Goal: Communication & Community: Share content

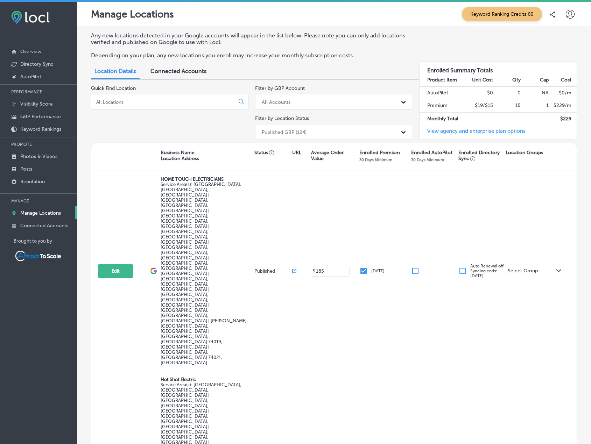
click at [166, 99] on input at bounding box center [163, 102] width 137 height 6
click at [31, 226] on p "Connected Accounts" at bounding box center [44, 226] width 48 height 6
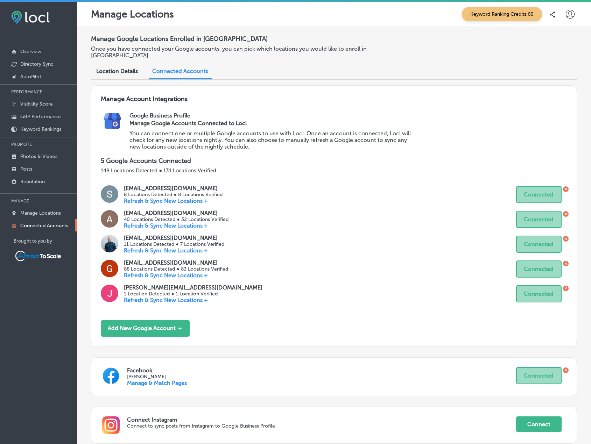
click at [172, 222] on p "Refresh & Sync New Locations +" at bounding box center [176, 225] width 104 height 7
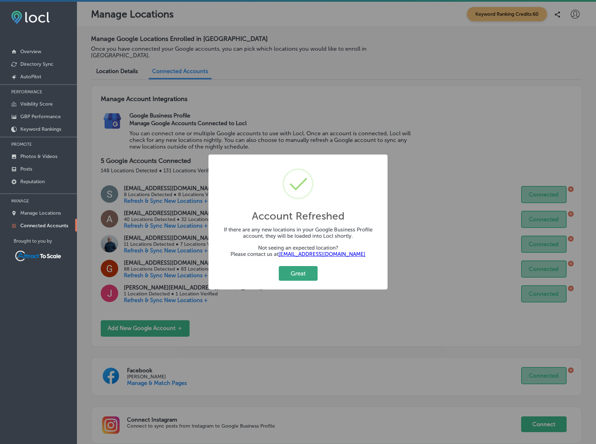
click at [302, 278] on button "Great" at bounding box center [298, 273] width 39 height 14
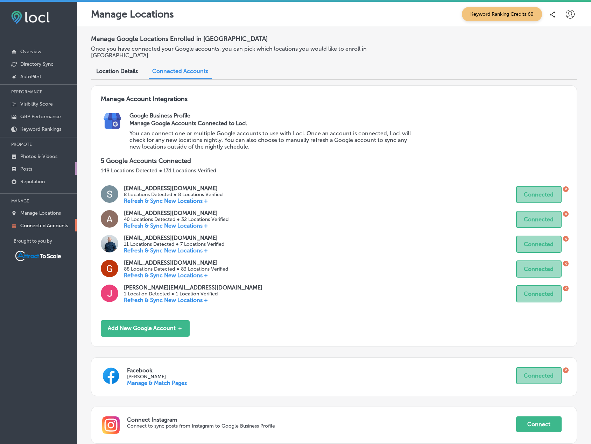
click at [34, 169] on link "Posts" at bounding box center [38, 168] width 77 height 13
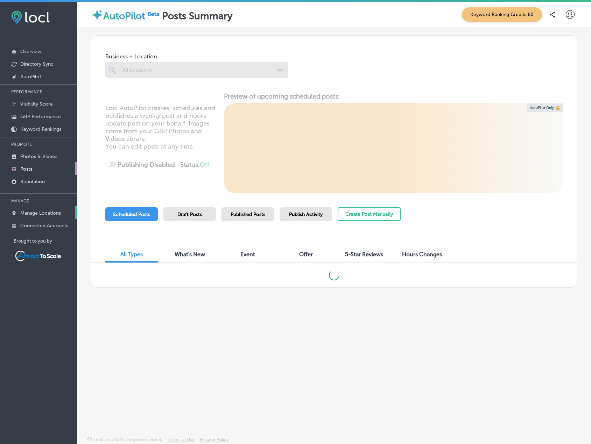
click at [29, 214] on p "Manage Locations" at bounding box center [40, 213] width 41 height 6
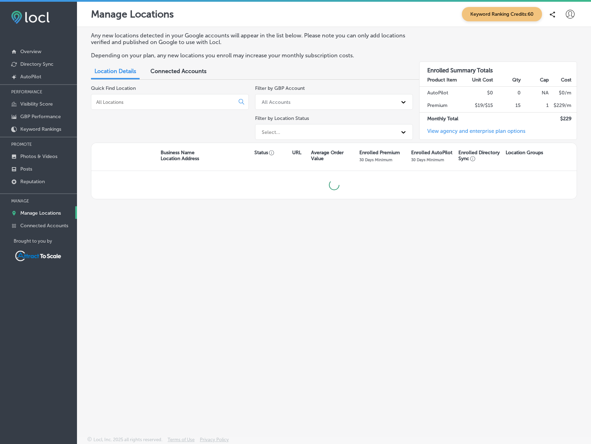
click at [145, 102] on input at bounding box center [163, 102] width 137 height 6
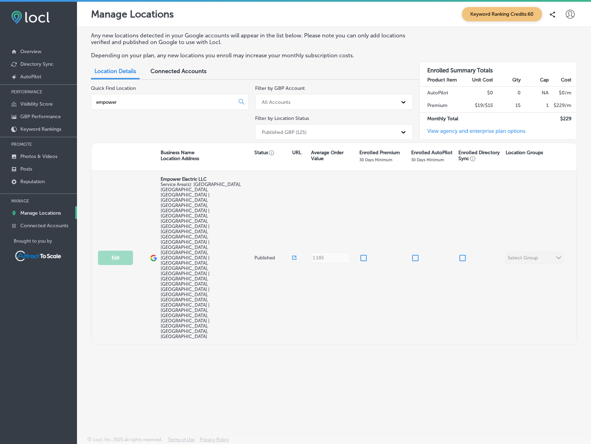
type input "empower"
click at [360, 254] on input "checkbox" at bounding box center [363, 258] width 8 height 8
checkbox input "true"
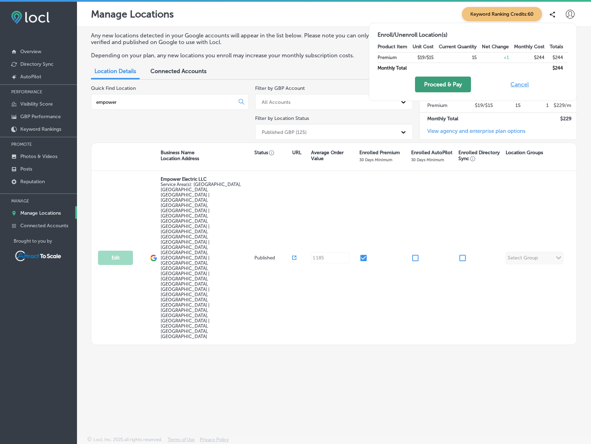
click at [446, 84] on button "Proceed & Pay" at bounding box center [443, 85] width 56 height 16
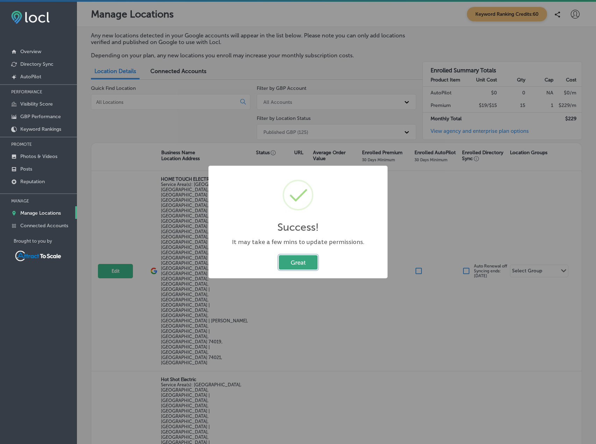
click at [301, 259] on button "Great" at bounding box center [298, 262] width 39 height 14
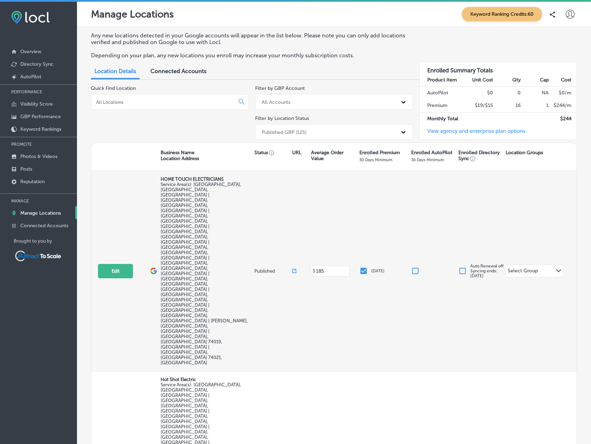
click at [205, 192] on span "Service Area(s): [GEOGRAPHIC_DATA], [GEOGRAPHIC_DATA], [GEOGRAPHIC_DATA] | [GEO…" at bounding box center [204, 274] width 87 height 184
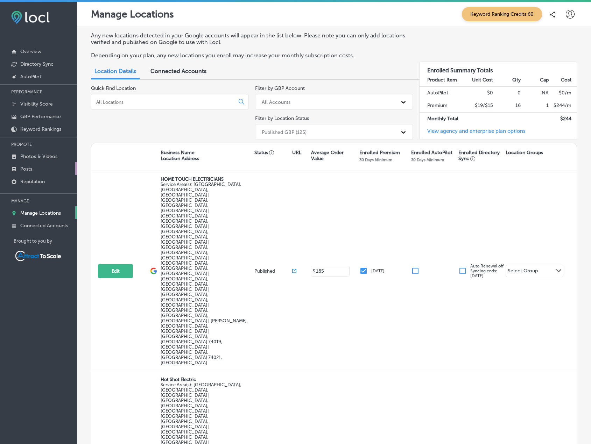
click at [28, 166] on p "Posts" at bounding box center [26, 169] width 12 height 6
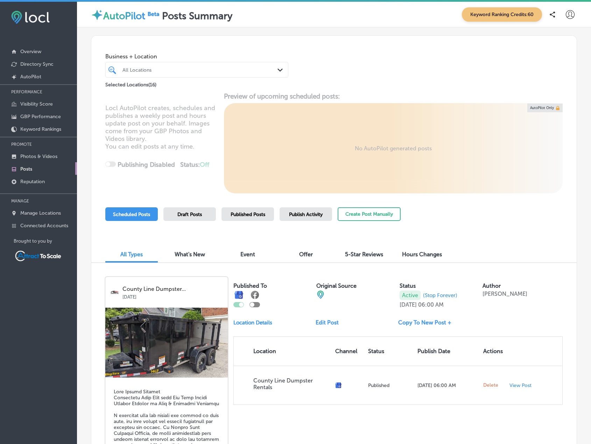
click at [143, 67] on div "All Locations" at bounding box center [200, 70] width 156 height 6
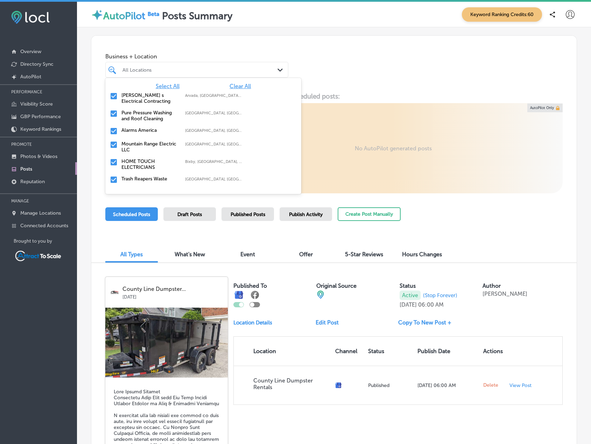
click at [233, 86] on span "Clear All" at bounding box center [239, 86] width 21 height 7
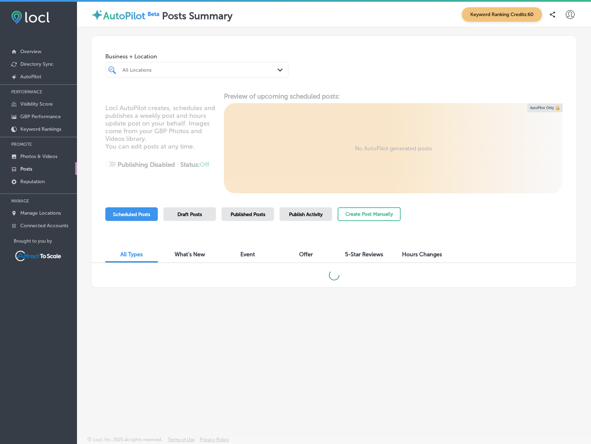
click at [211, 69] on div "All Locations" at bounding box center [200, 70] width 156 height 6
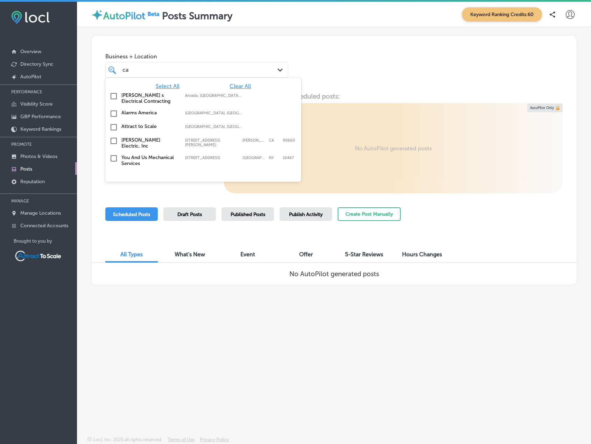
type input "c"
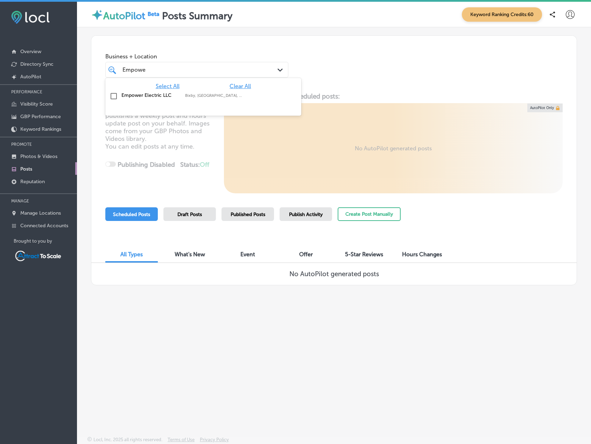
click at [114, 94] on input "checkbox" at bounding box center [113, 96] width 8 height 8
type input "Empowe"
click at [357, 64] on div "Business + Location option focused, 2 of 17. 2 results available for search ter…" at bounding box center [333, 62] width 485 height 53
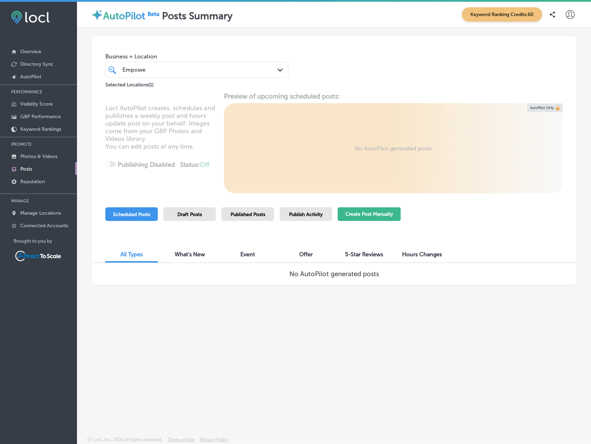
click at [368, 213] on button "Create Post Manually" at bounding box center [368, 214] width 63 height 14
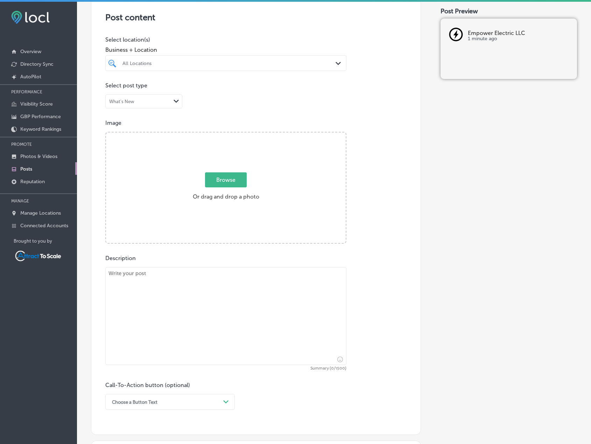
scroll to position [140, 0]
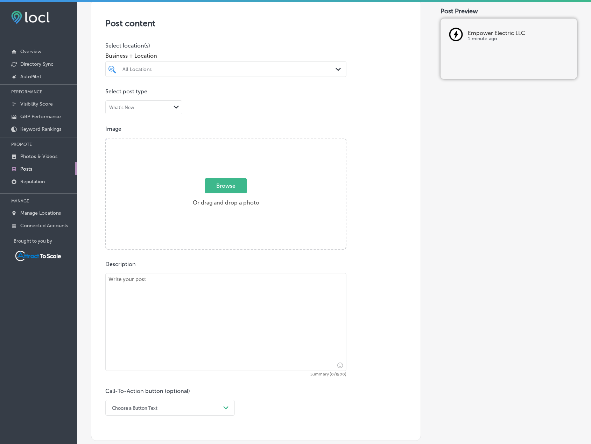
click at [199, 69] on div "All Locations" at bounding box center [229, 69] width 214 height 6
click at [114, 95] on input "checkbox" at bounding box center [113, 95] width 8 height 8
type input "empower"
click at [358, 133] on div "Image Powered by PQINA Browse Or drag and drop a photo" at bounding box center [255, 188] width 301 height 124
click at [196, 318] on textarea at bounding box center [225, 322] width 241 height 98
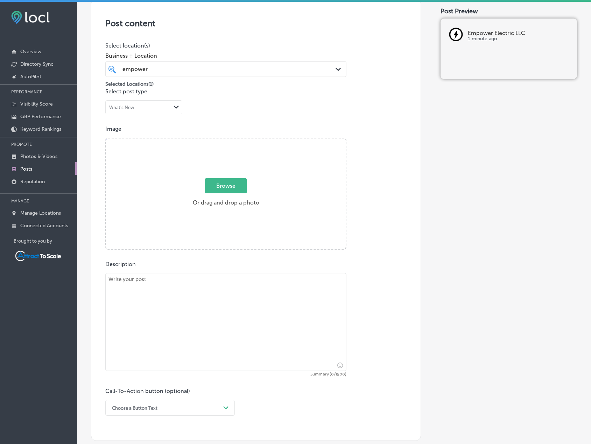
paste textarea "Reliable Electrical Repairs in Broken Arrow, Tulsa, Bixby & Surrounding Areas W…"
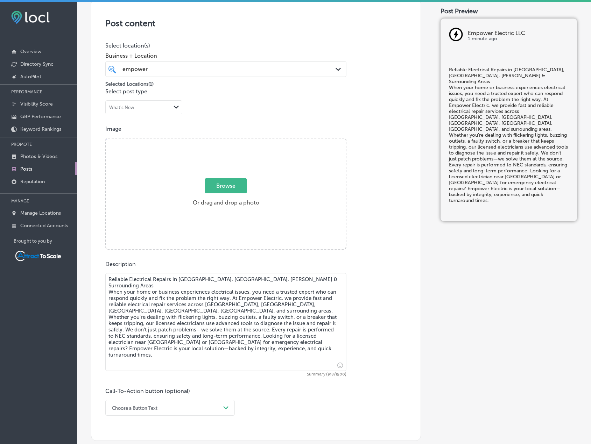
type textarea "Reliable Electrical Repairs in Broken Arrow, Tulsa, Bixby & Surrounding Areas W…"
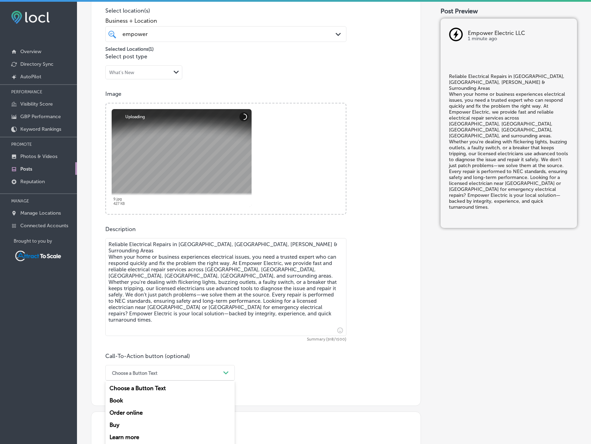
scroll to position [203, 0]
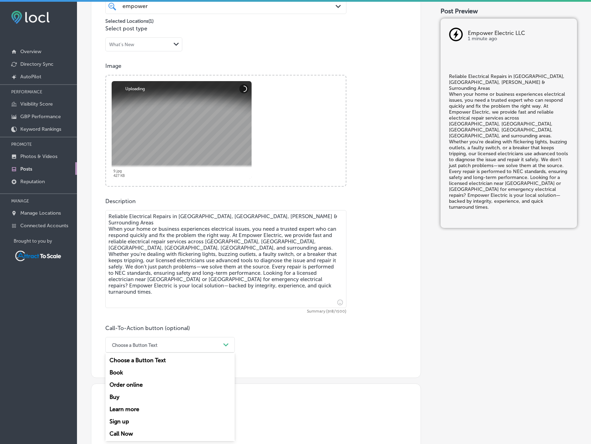
click at [184, 353] on div "option Book focused, 2 of 7. 7 results available. Use Up and Down to choose opt…" at bounding box center [169, 345] width 129 height 16
click at [136, 411] on div "Learn more" at bounding box center [169, 409] width 129 height 12
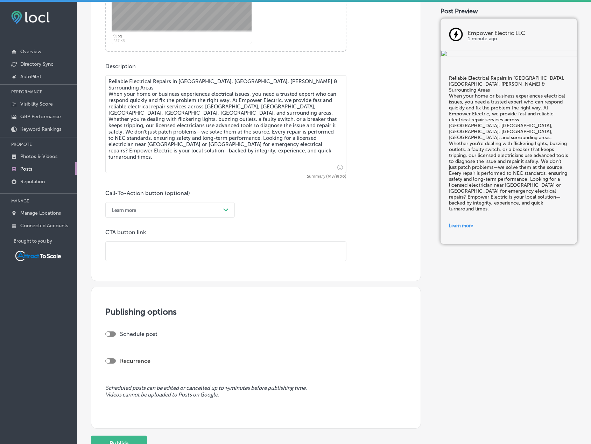
scroll to position [343, 0]
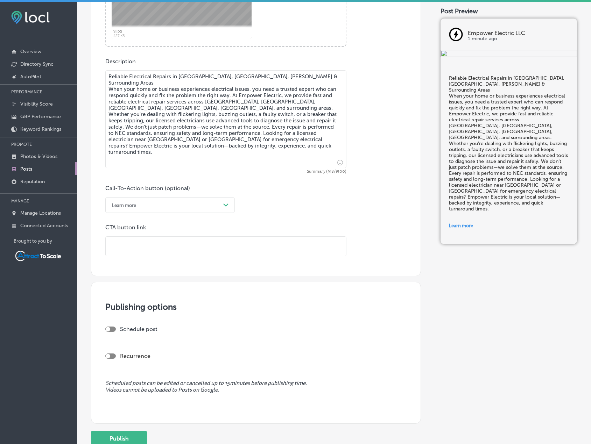
click at [170, 247] on input "text" at bounding box center [226, 246] width 240 height 19
paste input "https://empowerelectricba.com/"
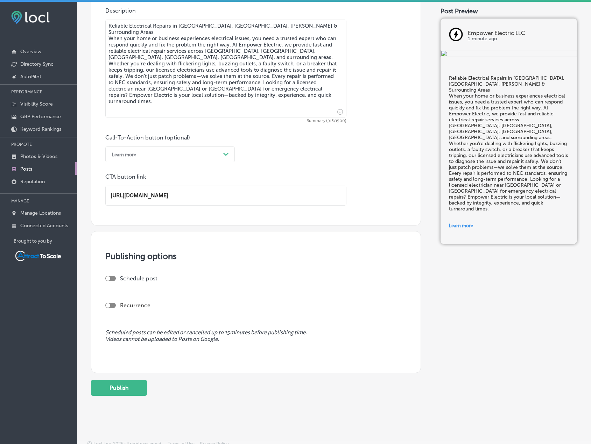
scroll to position [398, 0]
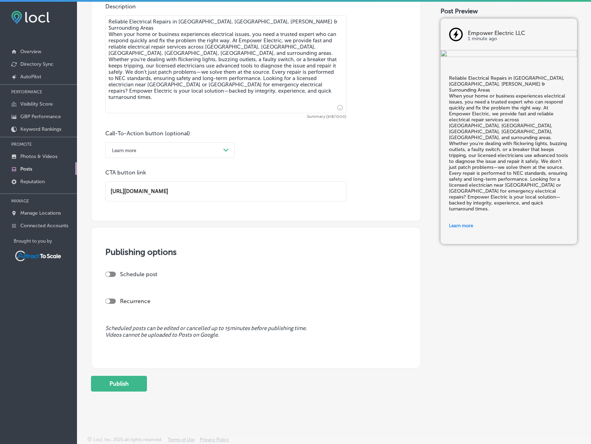
click at [112, 274] on div at bounding box center [110, 274] width 10 height 5
type input "https://empowerelectricba.com/"
checkbox input "true"
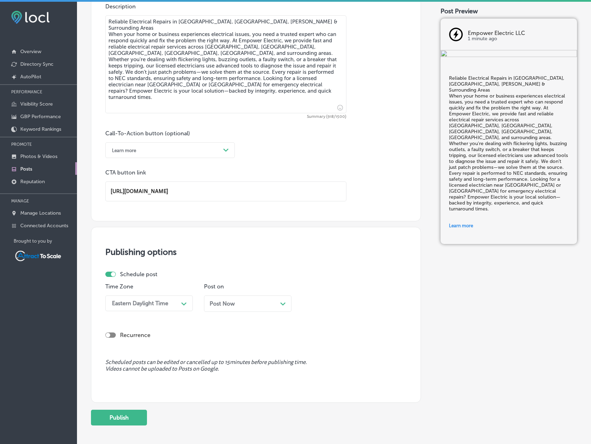
click at [232, 303] on span "Post Now" at bounding box center [221, 303] width 25 height 7
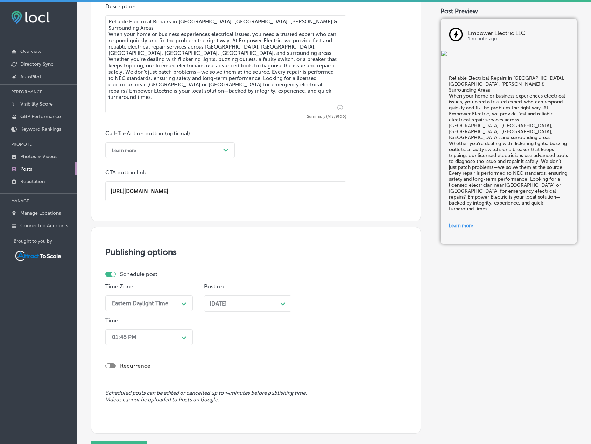
scroll to position [406, 0]
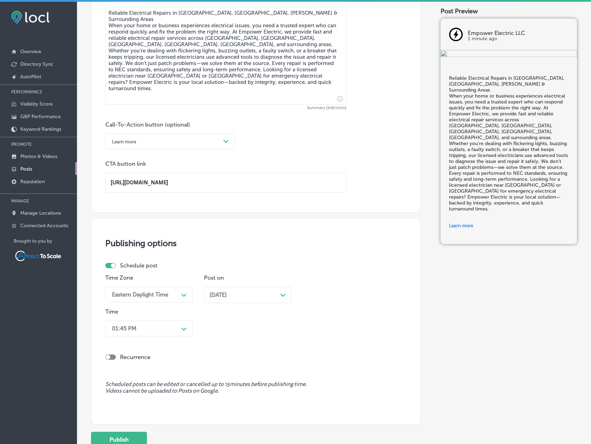
click at [169, 336] on div "01:45 PM Path Created with Sketch." at bounding box center [148, 329] width 87 height 16
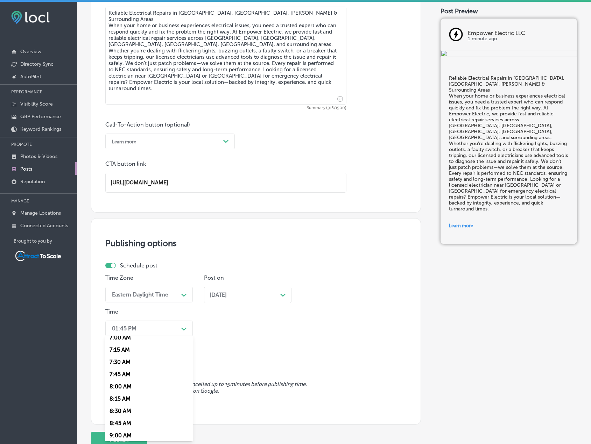
scroll to position [350, 0]
click at [133, 385] on div "8:00 AM" at bounding box center [148, 386] width 87 height 12
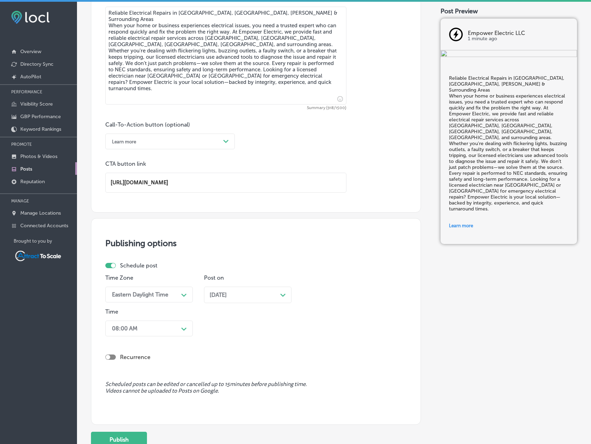
click at [113, 355] on div at bounding box center [110, 357] width 10 height 5
checkbox input "true"
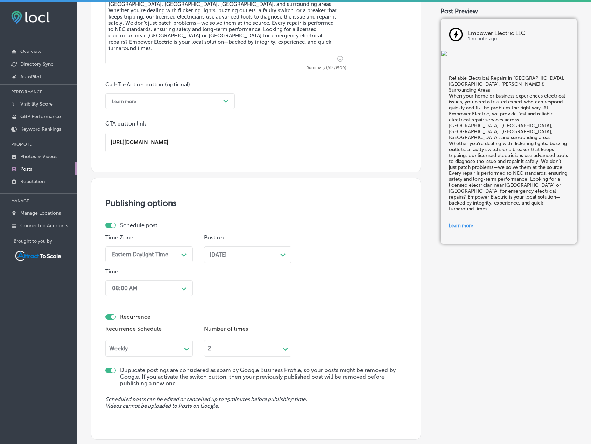
scroll to position [476, 0]
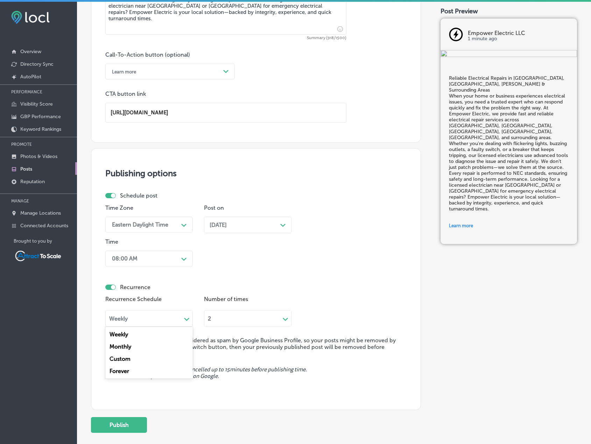
click at [166, 324] on div "Weekly Path Created with Sketch." at bounding box center [148, 318] width 87 height 17
click at [122, 370] on div "Forever" at bounding box center [148, 371] width 87 height 12
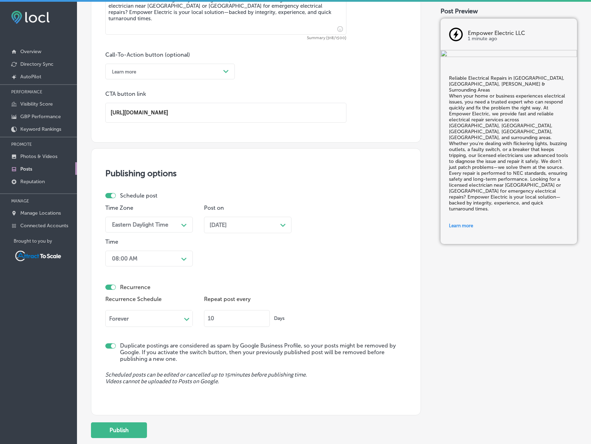
click at [224, 318] on input "10" at bounding box center [237, 318] width 66 height 17
click at [223, 318] on input "10" at bounding box center [237, 318] width 66 height 17
type input "7"
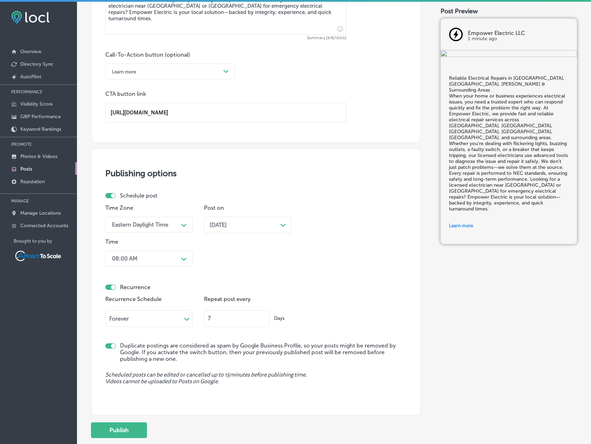
click at [293, 308] on div "Recurrence Schedule Forever Path Created with Sketch. Repeat post every 7 Days" at bounding box center [255, 313] width 301 height 38
click at [137, 428] on button "Publish" at bounding box center [119, 430] width 56 height 16
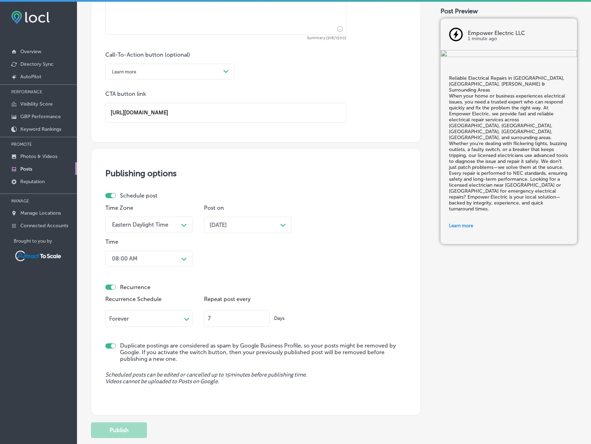
scroll to position [393, 0]
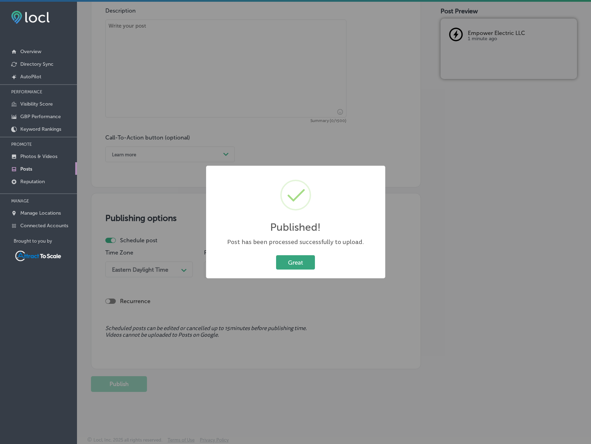
click at [304, 259] on button "Great" at bounding box center [295, 262] width 39 height 14
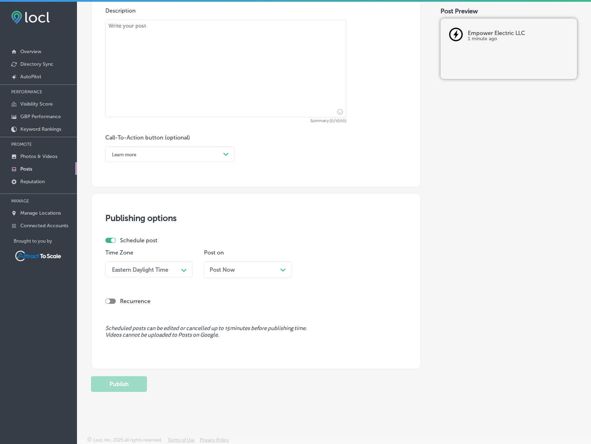
click at [239, 270] on div "Post Now Path Created with Sketch." at bounding box center [247, 269] width 76 height 7
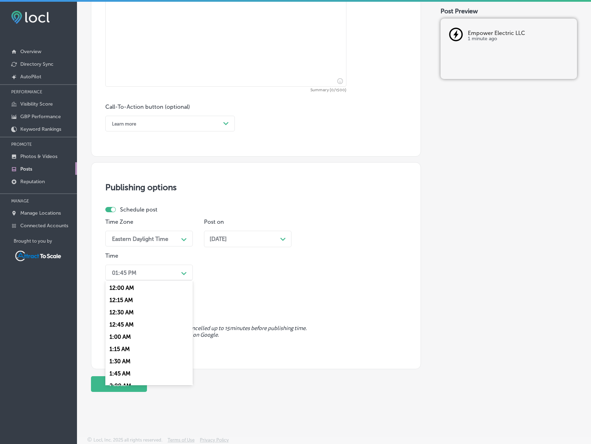
click at [163, 279] on div "01:45 PM Path Created with Sketch." at bounding box center [148, 273] width 87 height 16
click at [126, 362] on div "8:00 AM" at bounding box center [148, 365] width 87 height 12
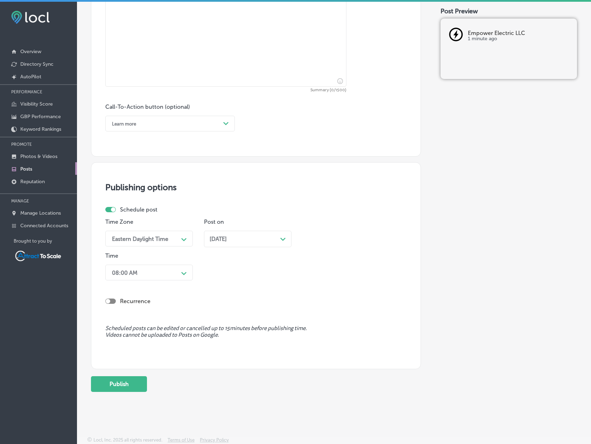
click at [112, 299] on div at bounding box center [110, 301] width 10 height 5
checkbox input "true"
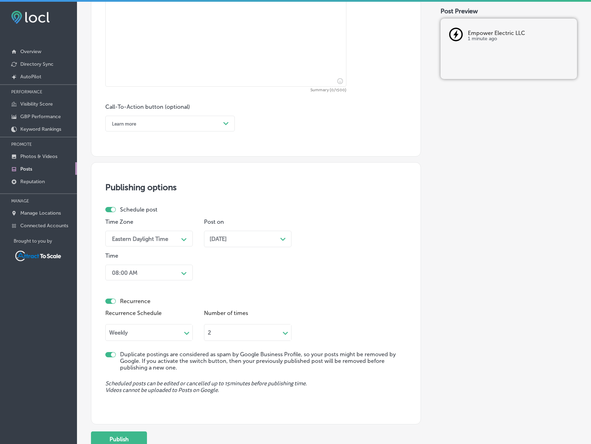
click at [149, 329] on div "Weekly" at bounding box center [144, 333] width 76 height 8
click at [131, 386] on div "Forever" at bounding box center [148, 385] width 87 height 12
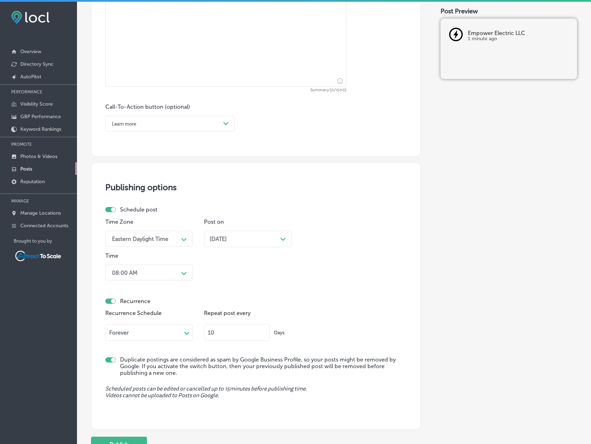
click at [231, 334] on input "10" at bounding box center [237, 332] width 66 height 17
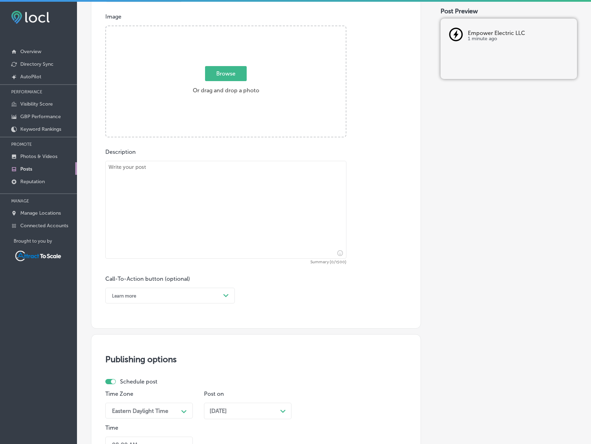
scroll to position [249, 0]
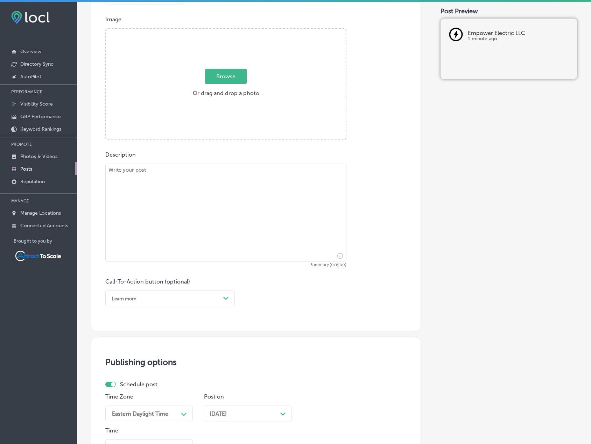
type input "7"
click at [213, 295] on div "Learn more" at bounding box center [164, 298] width 112 height 11
click at [139, 360] on div "Learn more" at bounding box center [169, 363] width 129 height 12
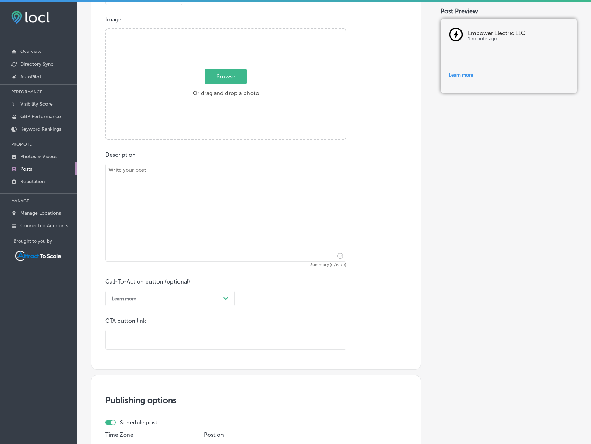
click at [164, 339] on input "text" at bounding box center [226, 339] width 240 height 19
paste input "https://empowerelectricba.com/"
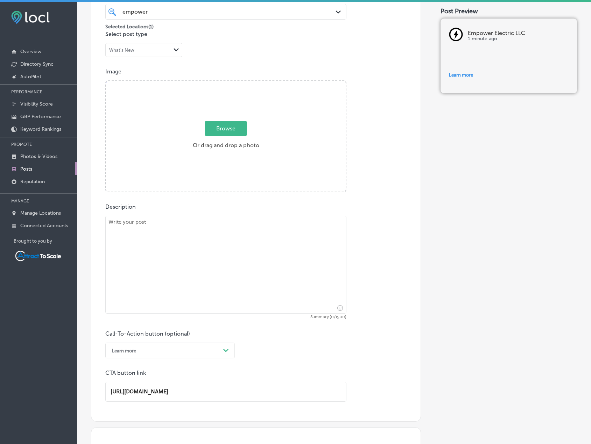
scroll to position [144, 0]
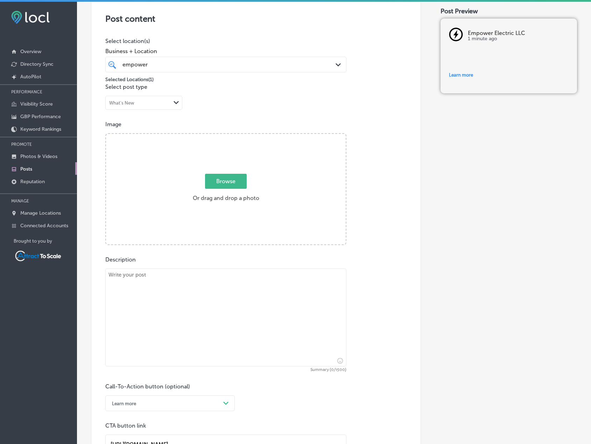
type input "https://empowerelectricba.com/"
click at [279, 304] on textarea at bounding box center [225, 318] width 241 height 98
paste textarea "Custom Lighting Installation for Homes & Businesses in Bixby, Jenks, and Tulsa …"
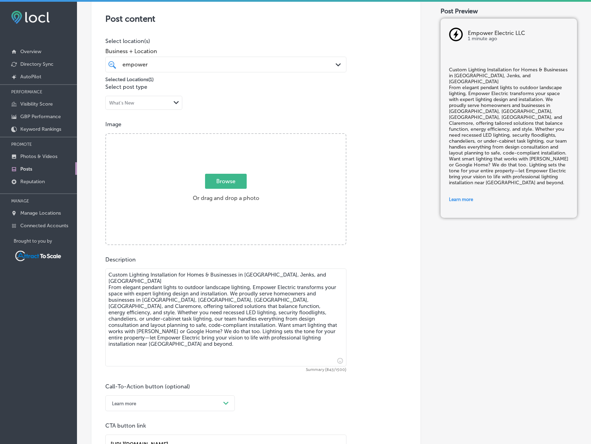
type textarea "Custom Lighting Installation for Homes & Businesses in Bixby, Jenks, and Tulsa …"
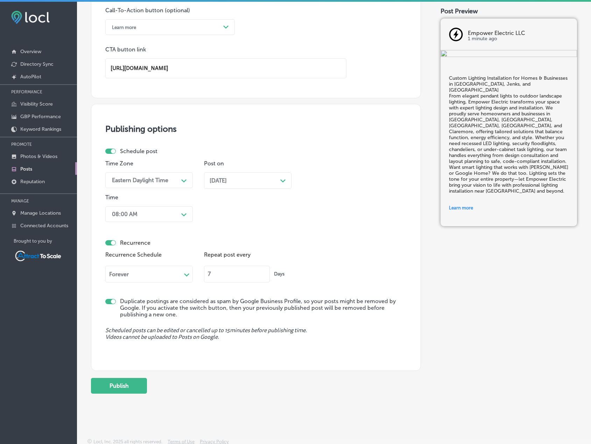
scroll to position [523, 0]
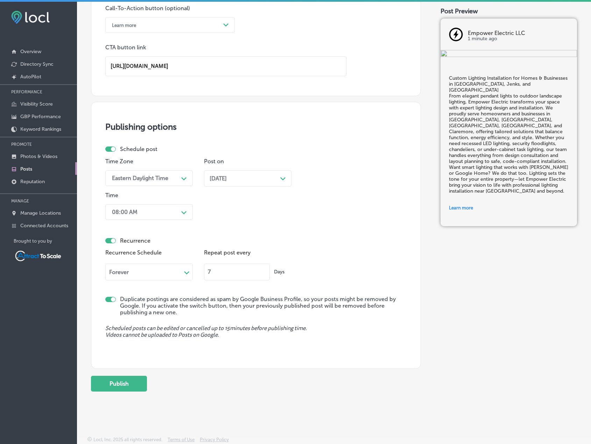
click at [254, 175] on div "Aug 15, 2025 Path Created with Sketch." at bounding box center [247, 178] width 87 height 16
click at [337, 163] on div "Time Zone Eastern Daylight Time Path Created with Sketch. Post on Aug 15, 2025 …" at bounding box center [252, 190] width 295 height 65
click at [124, 385] on button "Publish" at bounding box center [119, 384] width 56 height 16
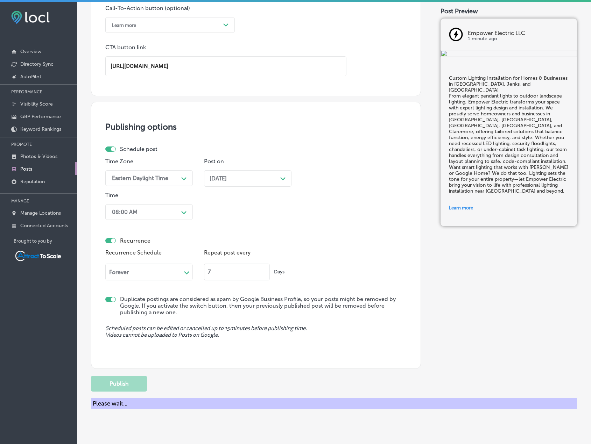
scroll to position [393, 0]
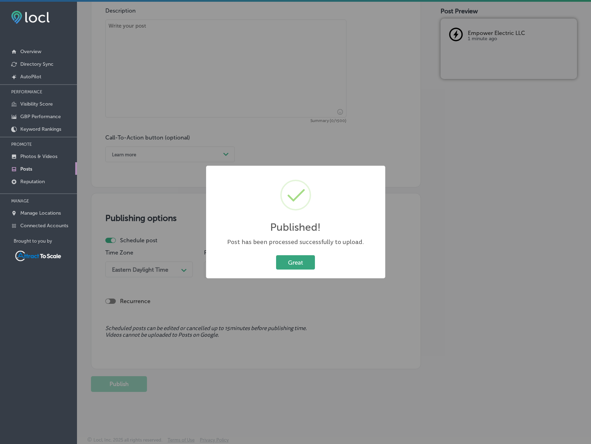
click at [283, 262] on button "Great" at bounding box center [295, 262] width 39 height 14
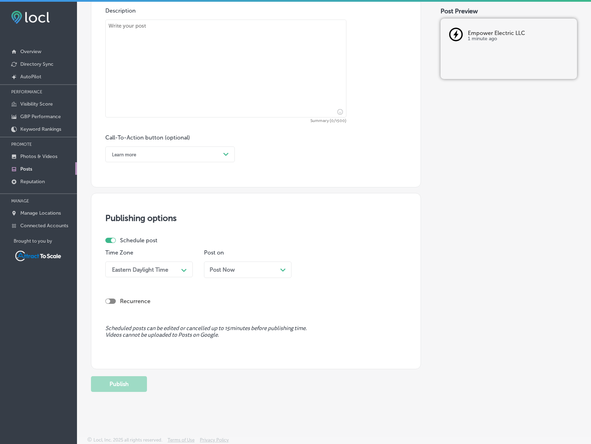
click at [209, 271] on div "Post Now Path Created with Sketch." at bounding box center [247, 270] width 87 height 16
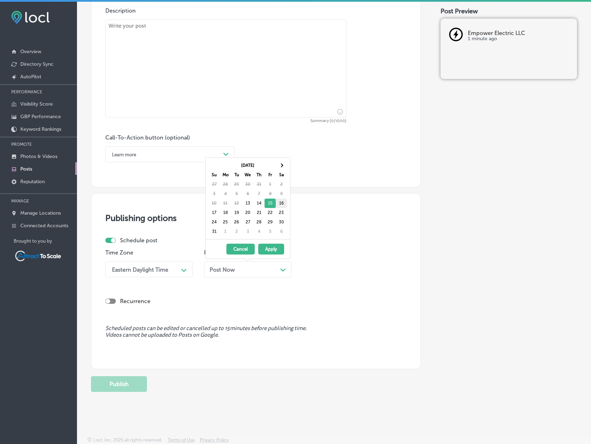
scroll to position [424, 0]
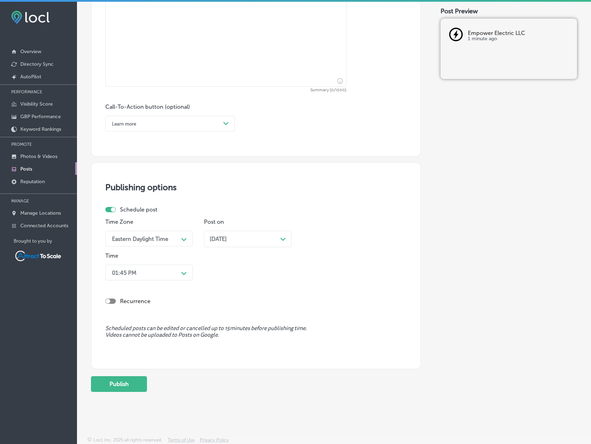
click at [171, 274] on div "01:45 PM" at bounding box center [143, 272] width 70 height 12
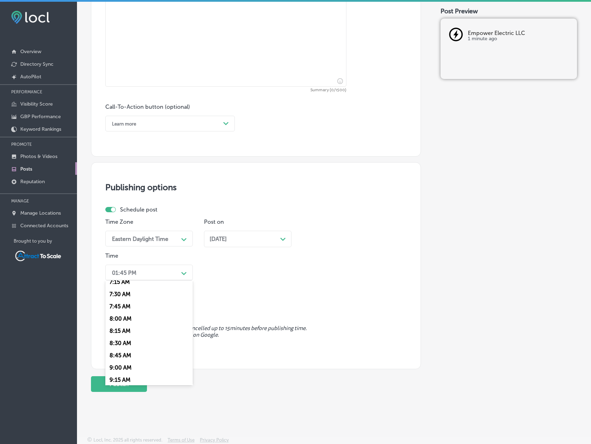
scroll to position [384, 0]
click at [119, 295] on div "8:00 AM" at bounding box center [148, 295] width 87 height 12
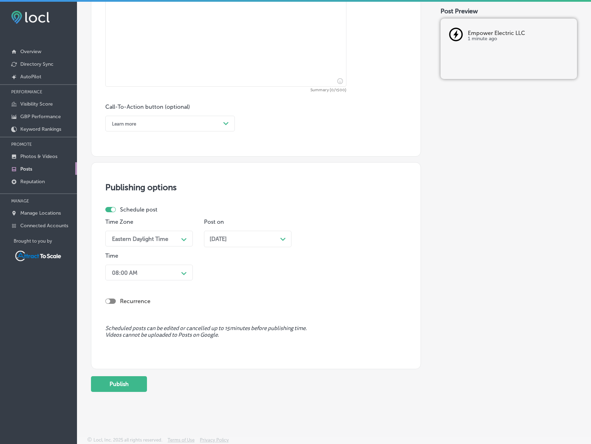
click at [114, 302] on div at bounding box center [110, 301] width 10 height 5
checkbox input "true"
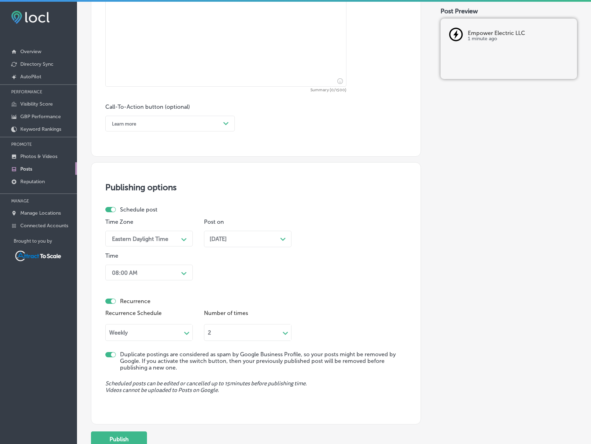
click at [151, 329] on div "Weekly" at bounding box center [144, 333] width 76 height 8
click at [124, 385] on div "Forever" at bounding box center [148, 385] width 87 height 12
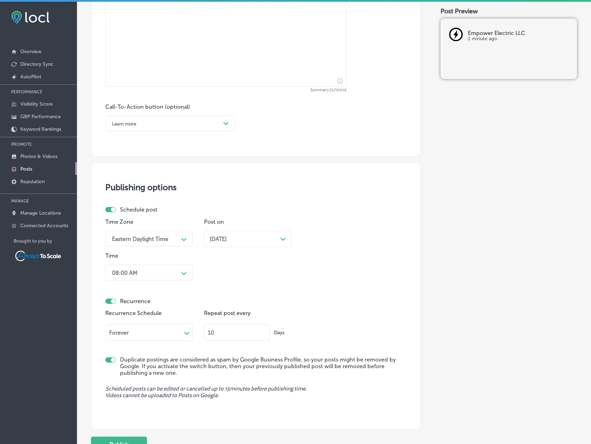
click at [230, 326] on input "10" at bounding box center [237, 332] width 66 height 17
type input "7"
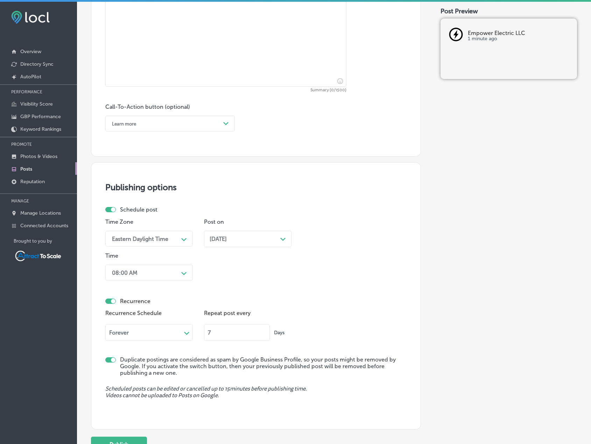
click at [292, 305] on div "Recurrence Recurrence Schedule Forever Path Created with Sketch. Repeat post ev…" at bounding box center [255, 320] width 301 height 52
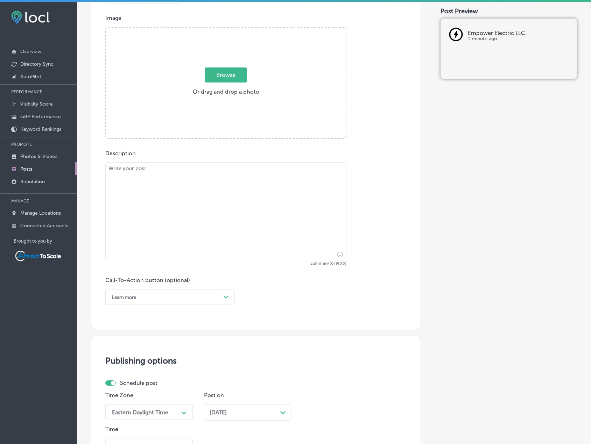
scroll to position [249, 0]
click at [203, 297] on div "Learn more" at bounding box center [164, 298] width 112 height 11
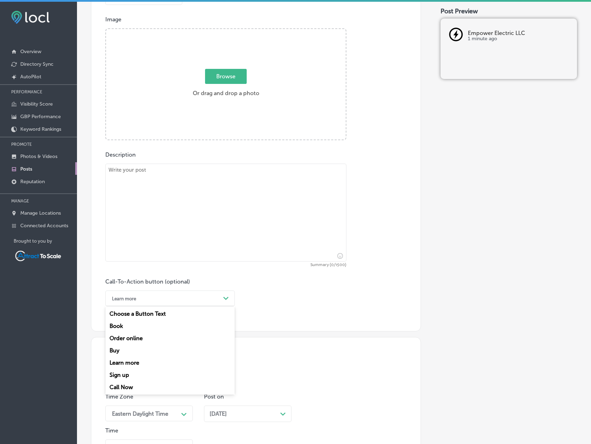
click at [133, 362] on div "Learn more" at bounding box center [169, 363] width 129 height 12
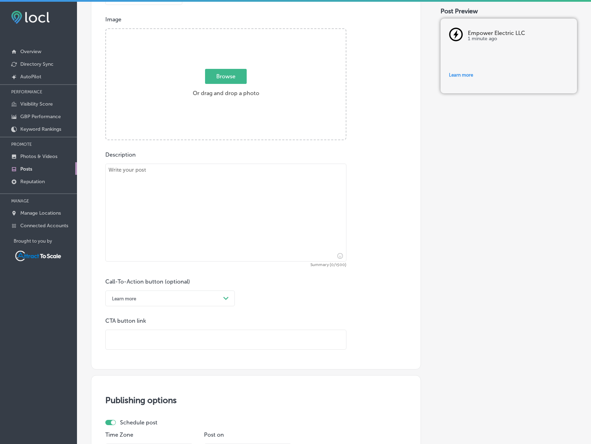
click at [135, 337] on input "text" at bounding box center [226, 339] width 240 height 19
paste input "https://empowerelectricba.com/"
type input "https://empowerelectricba.com/"
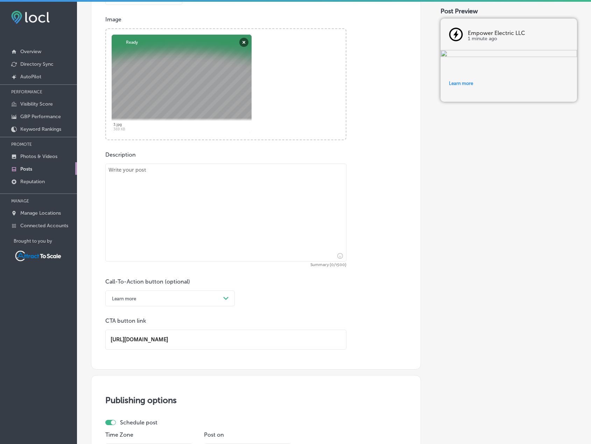
click at [214, 176] on textarea at bounding box center [225, 213] width 241 height 98
paste textarea "Electrical Panel Upgrades in Tulsa, Claremore, Owasso, and Broken Arrow If your…"
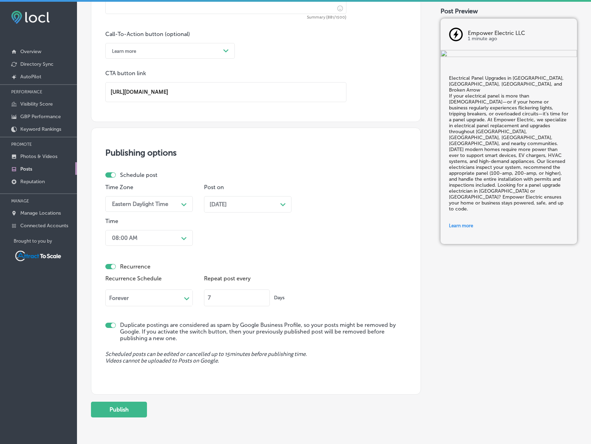
scroll to position [523, 0]
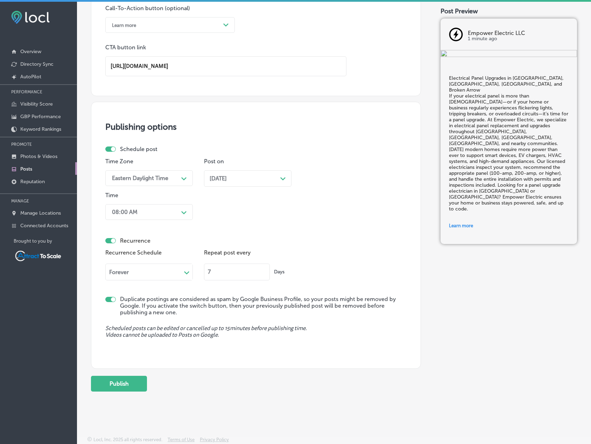
type textarea "Electrical Panel Upgrades in Tulsa, Claremore, Owasso, and Broken Arrow If your…"
click at [274, 173] on div "Aug 16, 2025 Path Created with Sketch." at bounding box center [247, 178] width 87 height 16
click at [331, 172] on div "Time Zone Eastern Daylight Time Path Created with Sketch. Post on Aug 16, 2025 …" at bounding box center [252, 190] width 295 height 65
click at [113, 387] on button "Publish" at bounding box center [119, 384] width 56 height 16
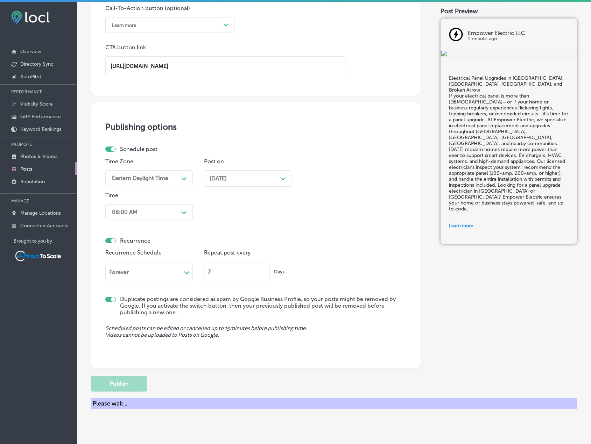
scroll to position [393, 0]
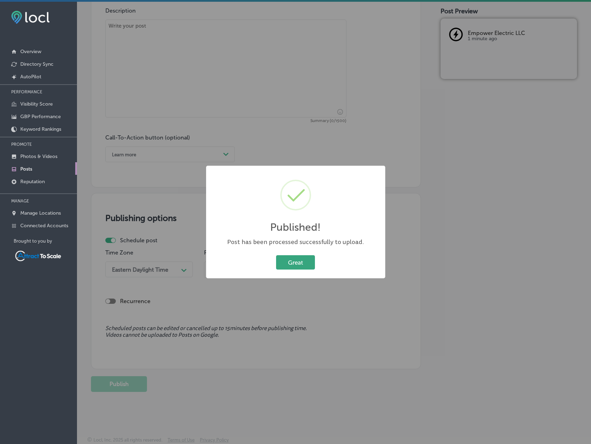
click at [294, 266] on button "Great" at bounding box center [295, 262] width 39 height 14
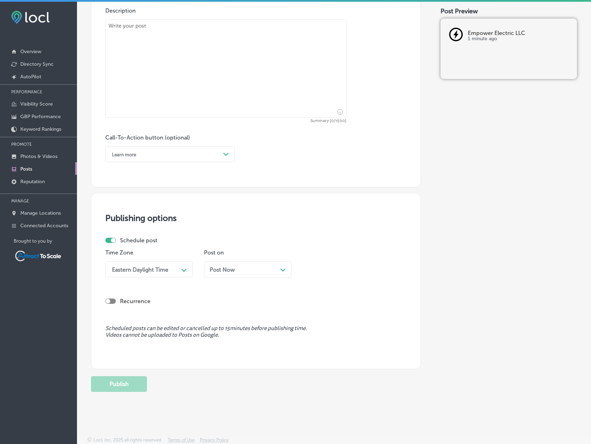
click at [234, 267] on span "Post Now" at bounding box center [221, 269] width 25 height 7
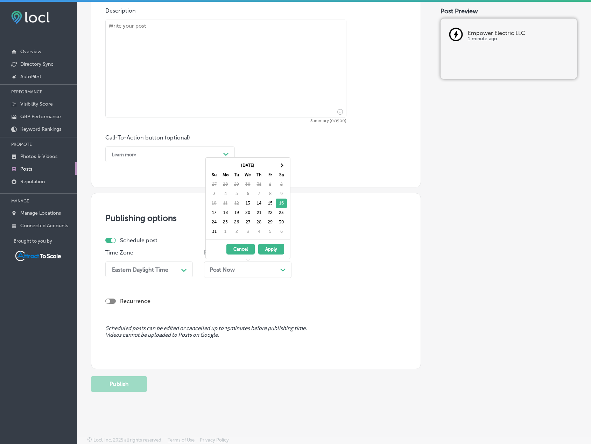
drag, startPoint x: 280, startPoint y: 166, endPoint x: 263, endPoint y: 167, distance: 17.5
click at [263, 167] on tr "Aug 2025" at bounding box center [247, 165] width 78 height 9
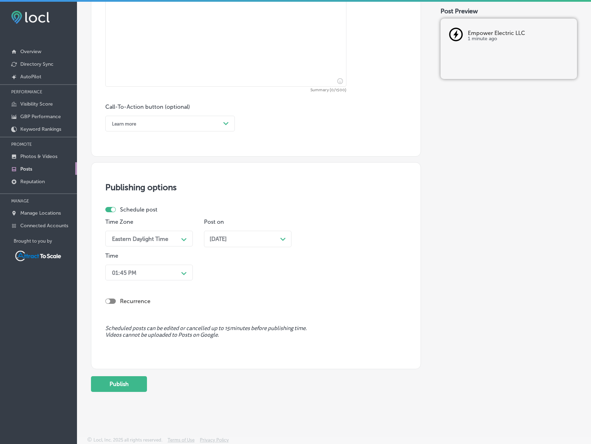
click at [169, 272] on div "01:45 PM" at bounding box center [143, 272] width 70 height 12
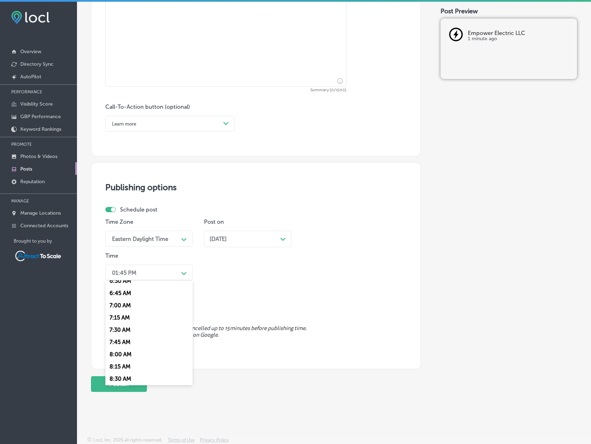
scroll to position [350, 0]
click at [126, 330] on div "8:00 AM" at bounding box center [148, 330] width 87 height 12
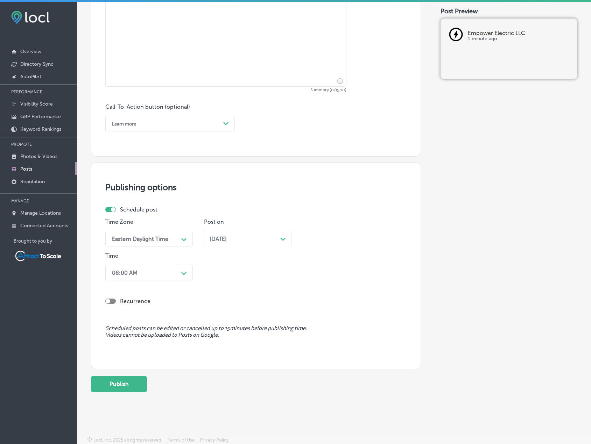
click at [113, 301] on div at bounding box center [110, 301] width 10 height 5
checkbox input "true"
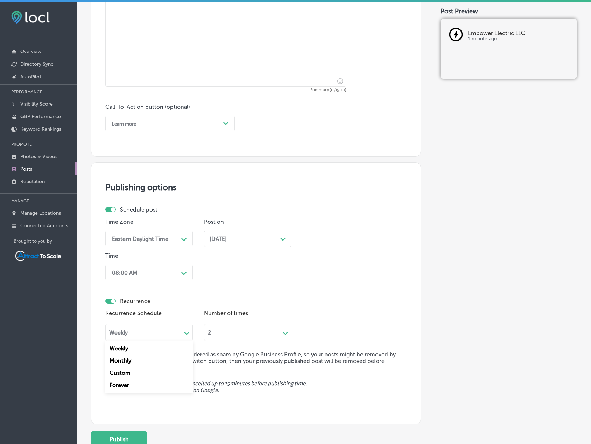
click at [179, 329] on div "Weekly" at bounding box center [144, 333] width 76 height 8
click at [121, 381] on div "Forever" at bounding box center [148, 385] width 87 height 12
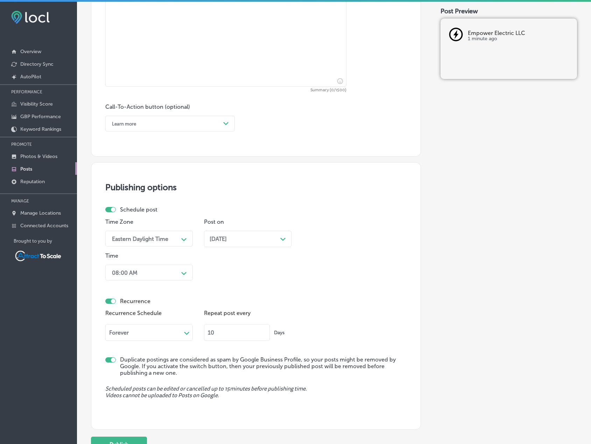
click at [227, 333] on input "10" at bounding box center [237, 332] width 66 height 17
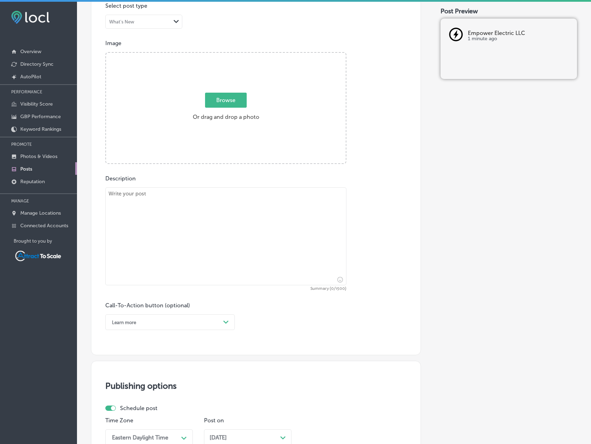
scroll to position [205, 0]
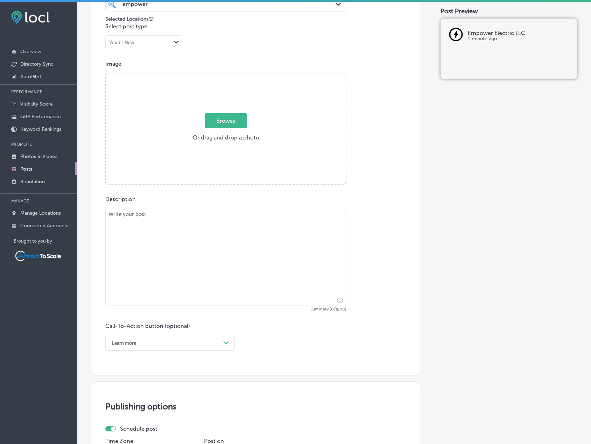
type input "7"
click at [184, 339] on div "Learn more" at bounding box center [164, 342] width 112 height 11
click at [135, 407] on div "Learn more" at bounding box center [169, 407] width 129 height 12
click at [167, 255] on textarea at bounding box center [225, 257] width 241 height 98
paste textarea "Ceiling Fan Installation in Coweta, Jenks, Glenpool & the Greater Tulsa Area St…"
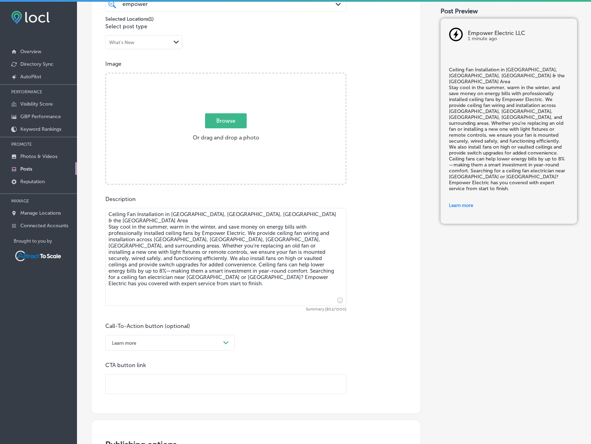
type textarea "Ceiling Fan Installation in Coweta, Jenks, Glenpool & the Greater Tulsa Area St…"
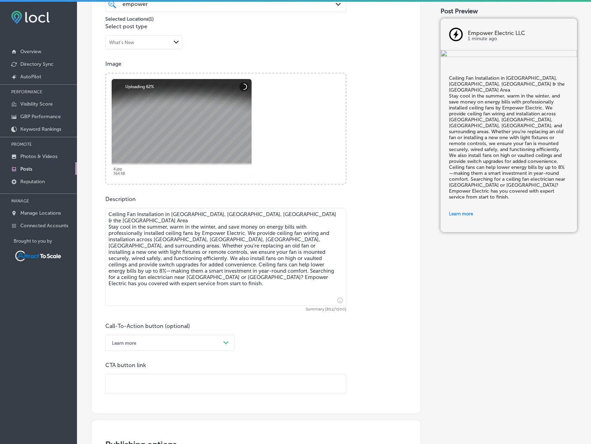
click at [172, 382] on input "text" at bounding box center [226, 384] width 240 height 19
paste input "https://empowerelectricba.com/"
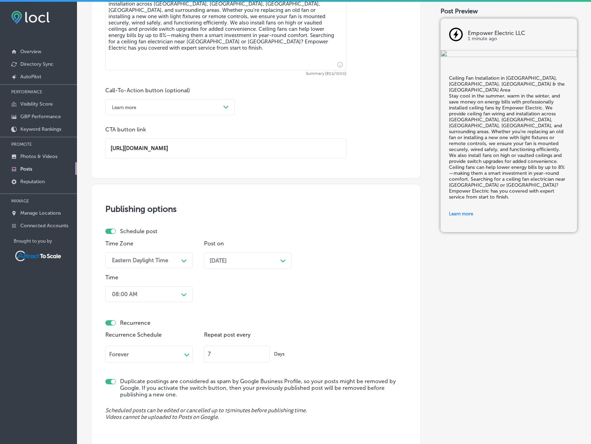
scroll to position [490, 0]
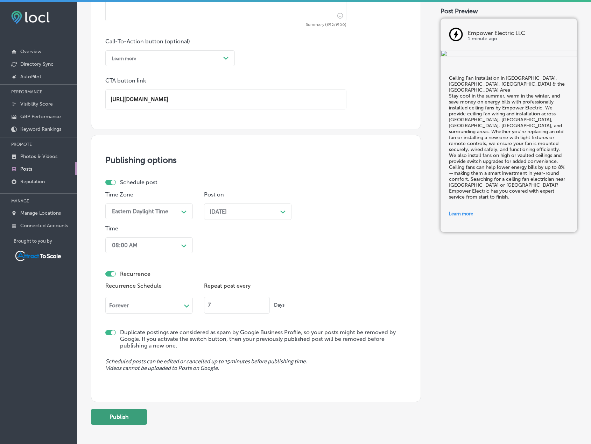
type input "https://empowerelectricba.com/"
click at [138, 415] on button "Publish" at bounding box center [119, 417] width 56 height 16
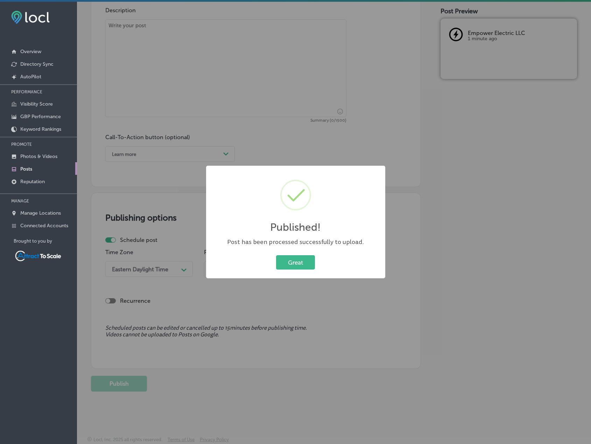
scroll to position [393, 0]
click at [280, 263] on button "Great" at bounding box center [295, 262] width 39 height 14
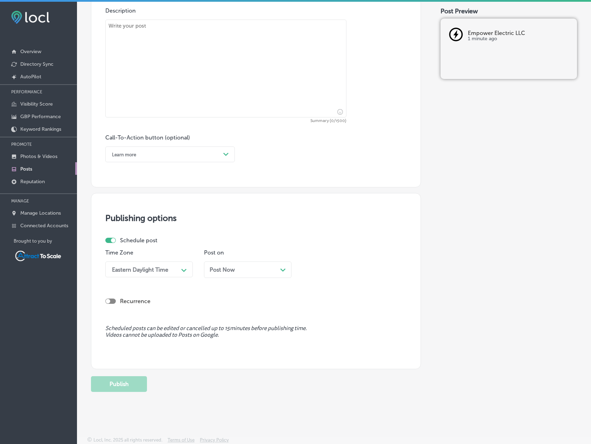
click at [235, 270] on div "Post Now Path Created with Sketch." at bounding box center [247, 269] width 76 height 7
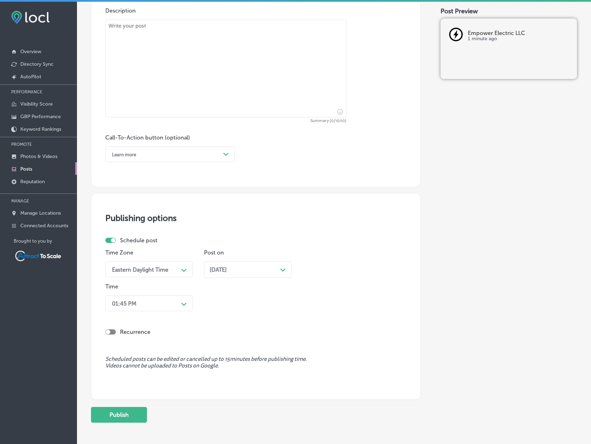
scroll to position [424, 0]
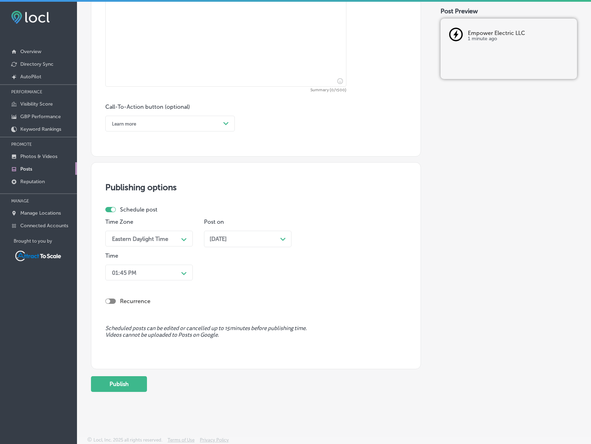
click at [161, 282] on div "Time 01:45 PM Path Created with Sketch." at bounding box center [148, 267] width 87 height 31
click at [158, 275] on div "01:45 PM" at bounding box center [143, 272] width 70 height 12
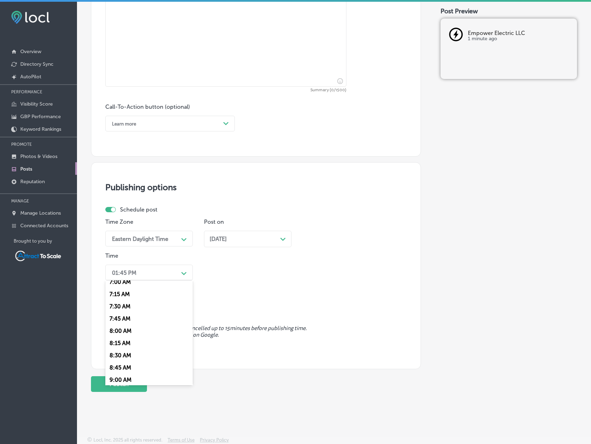
scroll to position [349, 0]
click at [123, 330] on div "8:00 AM" at bounding box center [148, 330] width 87 height 12
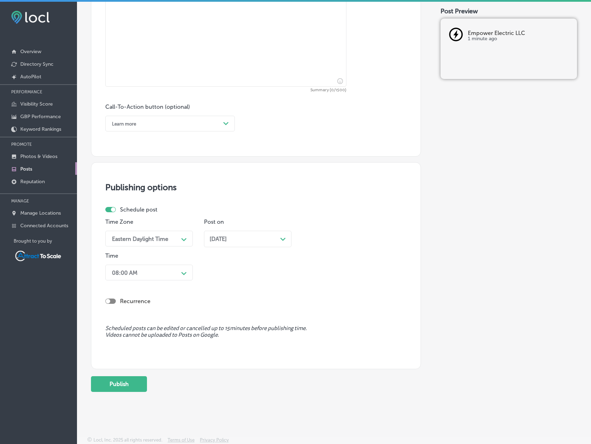
click at [110, 300] on div at bounding box center [110, 301] width 10 height 5
checkbox input "true"
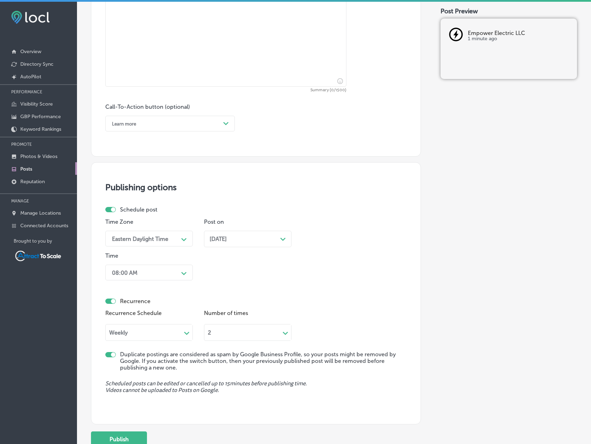
click at [143, 321] on div "Recurrence Schedule Weekly Path Created with Sketch." at bounding box center [148, 324] width 87 height 33
click at [142, 330] on div "Weekly" at bounding box center [144, 333] width 76 height 8
click at [119, 385] on div "Forever" at bounding box center [148, 385] width 87 height 12
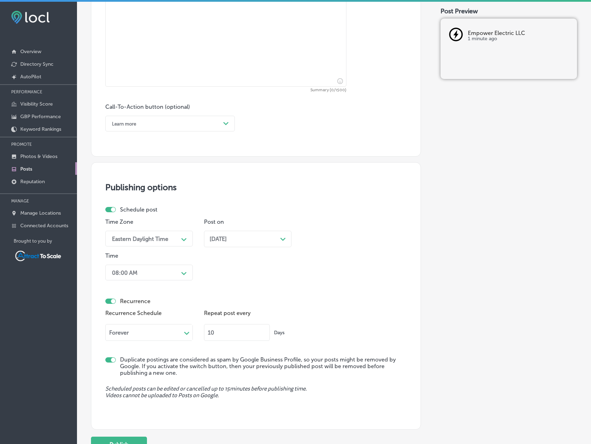
click at [225, 334] on input "10" at bounding box center [237, 332] width 66 height 17
type input "7"
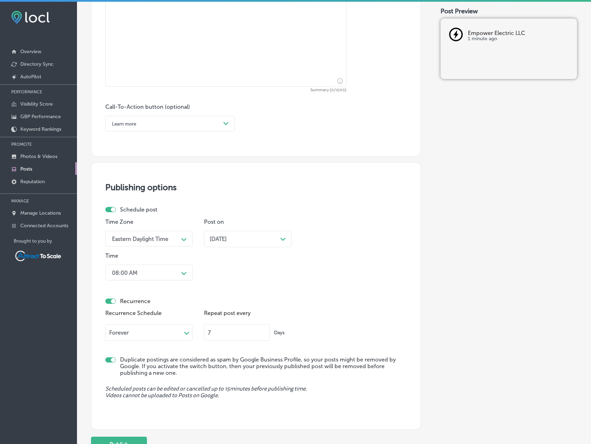
click at [273, 299] on div "Recurrence" at bounding box center [255, 301] width 301 height 7
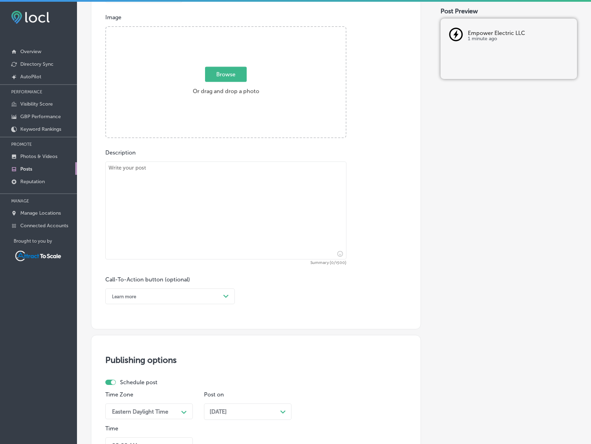
scroll to position [249, 0]
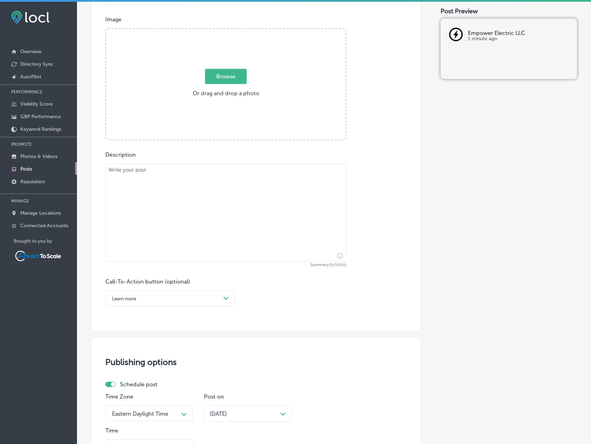
click at [163, 198] on textarea at bounding box center [225, 213] width 241 height 98
paste textarea "Outlet & Switch Upgrades in Bixby, Tulsa, and Claremore – Modern Convenience St…"
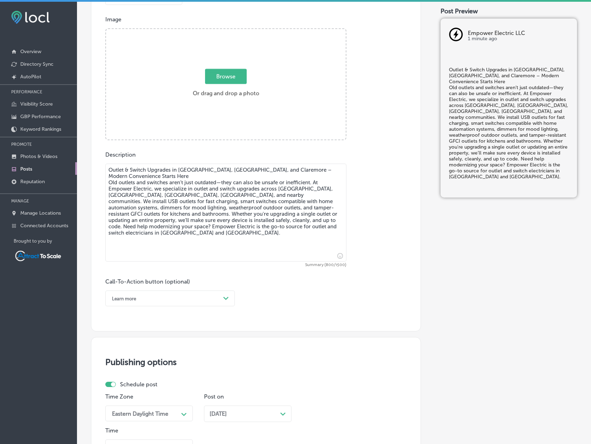
type textarea "Outlet & Switch Upgrades in Bixby, Tulsa, and Claremore – Modern Convenience St…"
click at [173, 297] on div "Learn more" at bounding box center [164, 298] width 112 height 11
click at [134, 362] on div "Learn more" at bounding box center [169, 363] width 129 height 12
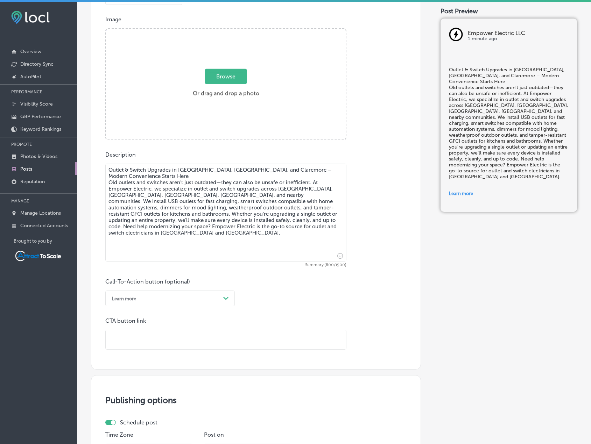
click at [177, 337] on input "text" at bounding box center [226, 339] width 240 height 19
paste input "https://empowerelectricba.com/"
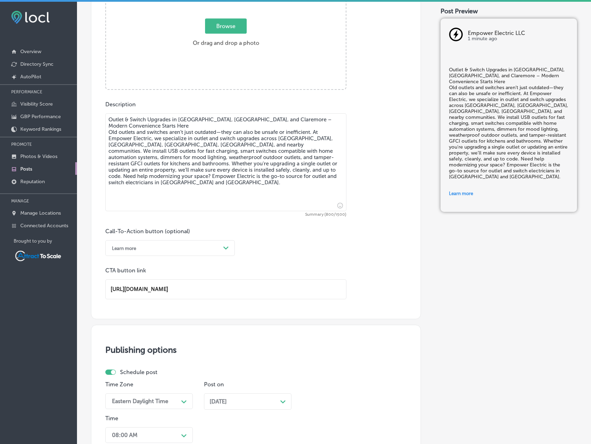
scroll to position [319, 0]
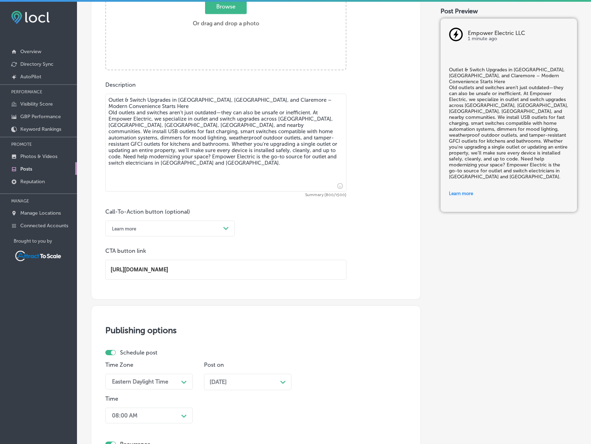
type input "https://empowerelectricba.com/"
click at [276, 381] on div "Aug 18, 2025 Path Created with Sketch." at bounding box center [247, 382] width 76 height 7
click at [354, 344] on div "Publishing options Schedule post Time Zone Eastern Daylight Time Path Created w…" at bounding box center [256, 439] width 330 height 268
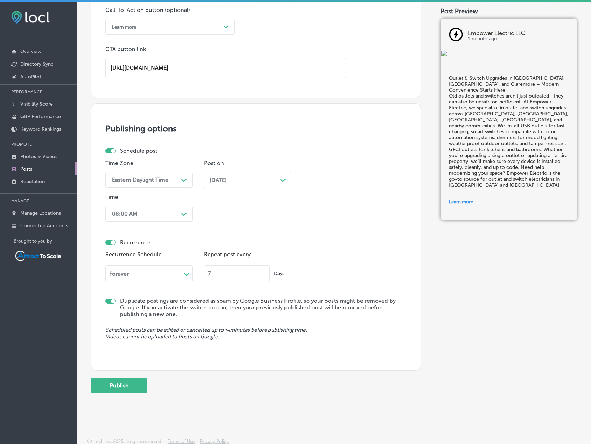
scroll to position [523, 0]
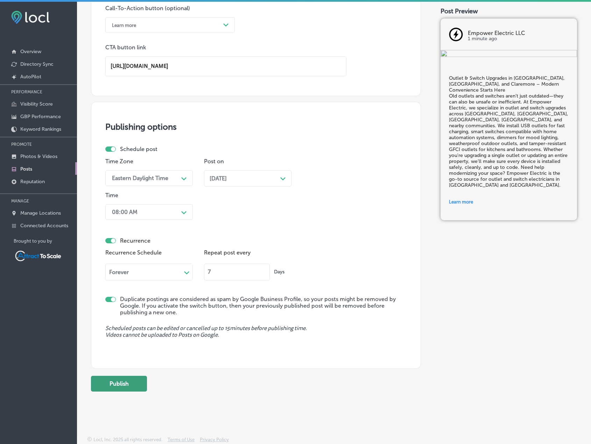
click at [133, 384] on button "Publish" at bounding box center [119, 384] width 56 height 16
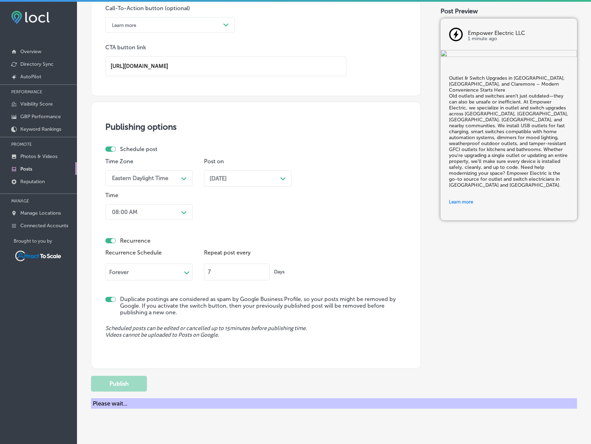
scroll to position [393, 0]
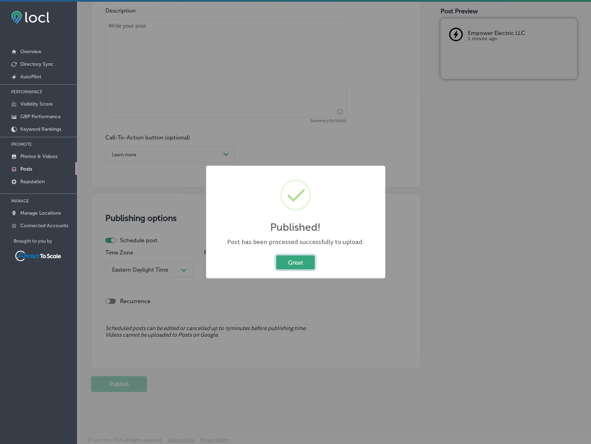
click at [288, 264] on button "Great" at bounding box center [295, 262] width 39 height 14
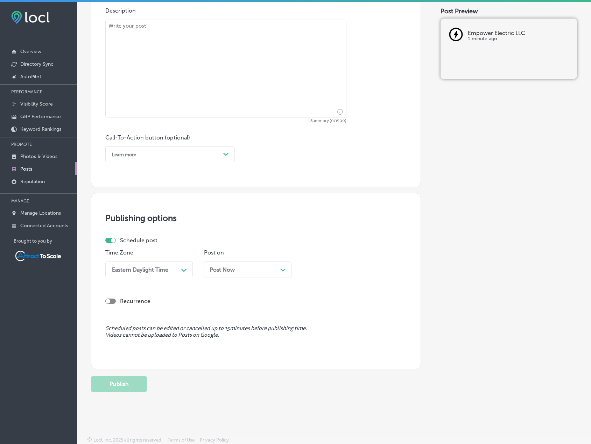
click at [242, 270] on div "Post Now Path Created with Sketch." at bounding box center [247, 269] width 76 height 7
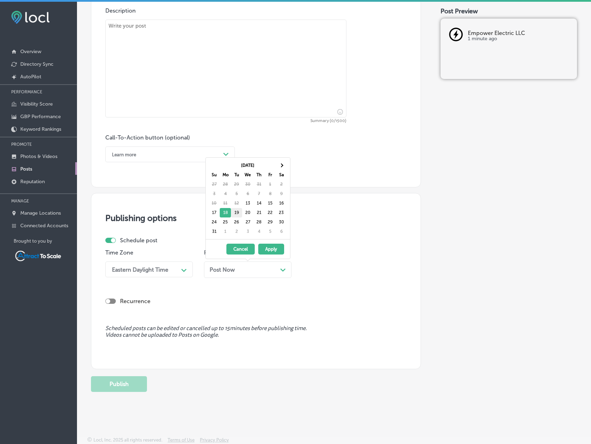
scroll to position [424, 0]
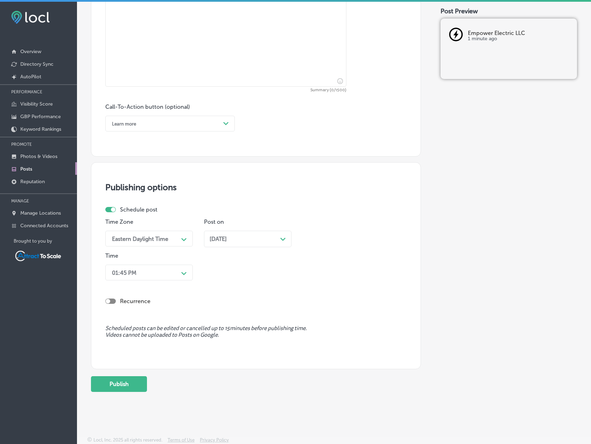
click at [185, 272] on icon "Path Created with Sketch." at bounding box center [183, 273] width 5 height 3
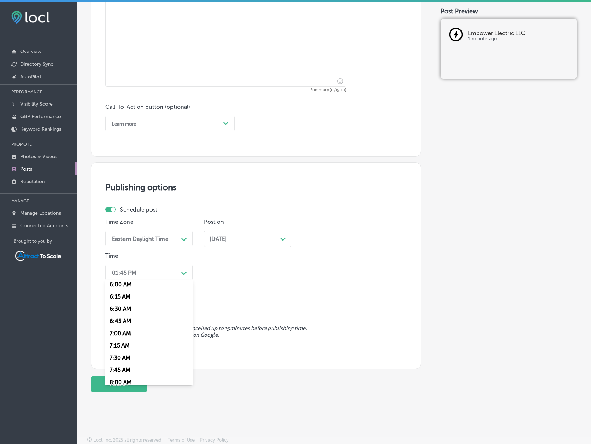
scroll to position [328, 0]
click at [123, 349] on div "8:00 AM" at bounding box center [148, 351] width 87 height 12
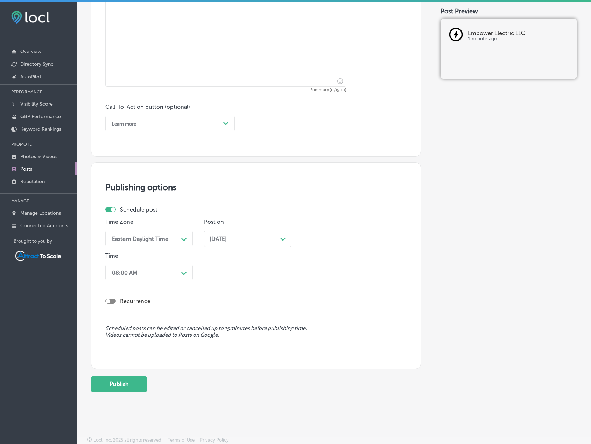
click at [114, 300] on div at bounding box center [110, 301] width 10 height 5
checkbox input "true"
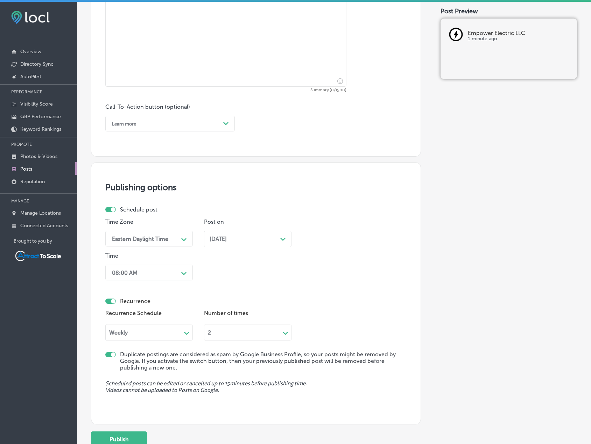
click at [181, 334] on div "Weekly" at bounding box center [144, 333] width 76 height 8
drag, startPoint x: 124, startPoint y: 387, endPoint x: 181, endPoint y: 361, distance: 62.6
click at [124, 386] on div "Forever" at bounding box center [148, 385] width 87 height 12
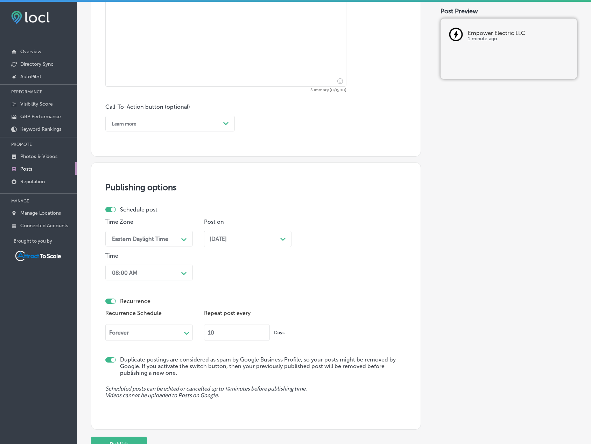
click at [213, 331] on input "10" at bounding box center [237, 332] width 66 height 17
type input "7"
click at [266, 317] on div "Repeat post every 7 Days" at bounding box center [247, 327] width 87 height 38
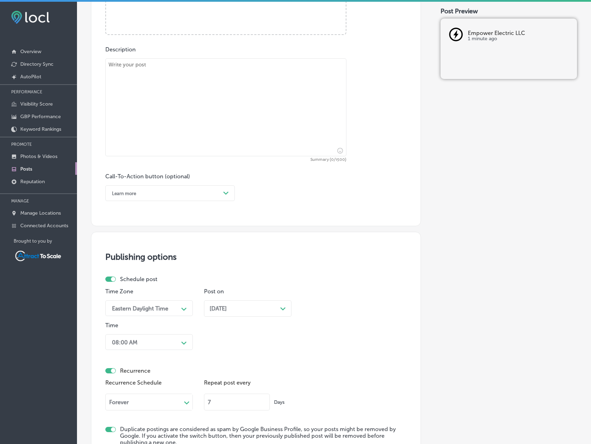
scroll to position [354, 0]
drag, startPoint x: 222, startPoint y: 194, endPoint x: 179, endPoint y: 224, distance: 52.6
click at [221, 194] on div "Path Created with Sketch." at bounding box center [225, 193] width 11 height 11
click at [137, 256] on div "Learn more" at bounding box center [169, 258] width 129 height 12
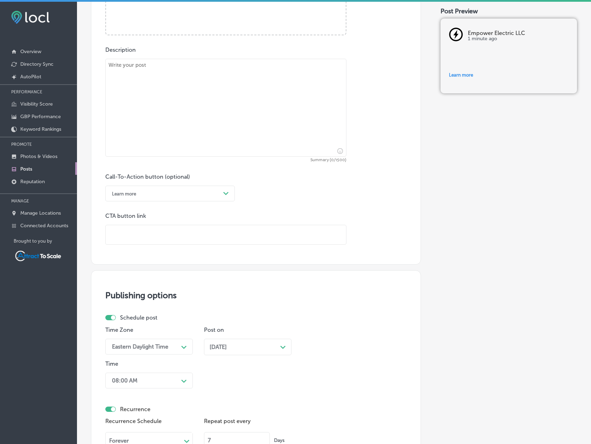
click at [154, 241] on input "text" at bounding box center [226, 234] width 240 height 19
paste input "https://empowerelectricba.com/"
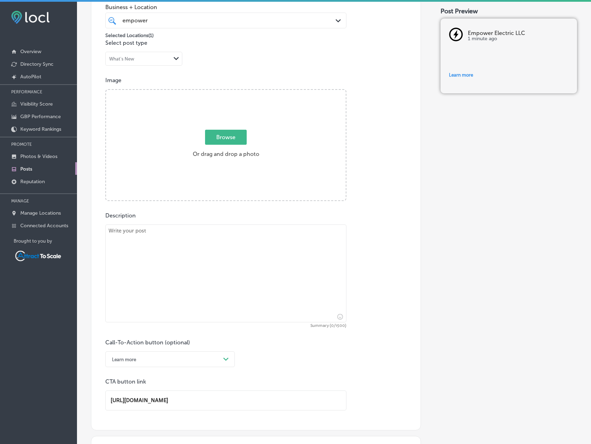
scroll to position [179, 0]
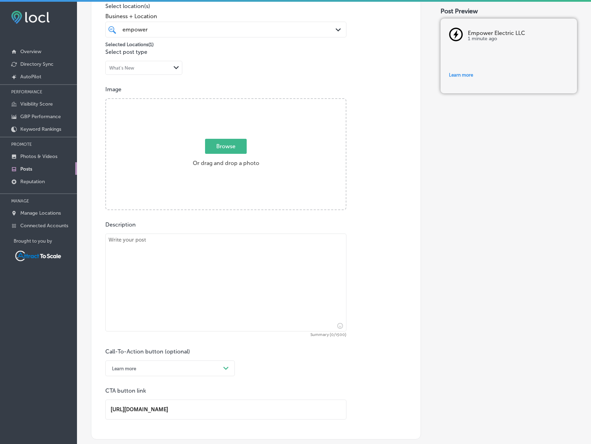
type input "https://empowerelectricba.com/"
click at [226, 292] on textarea at bounding box center [225, 283] width 241 height 98
paste textarea "New Construction & Remodel Electrical Services in Broken Arrow, Tulsa, Owasso &…"
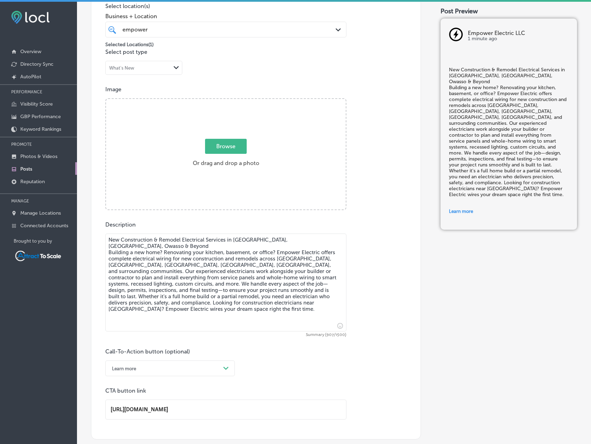
type textarea "New Construction & Remodel Electrical Services in Broken Arrow, Tulsa, Owasso &…"
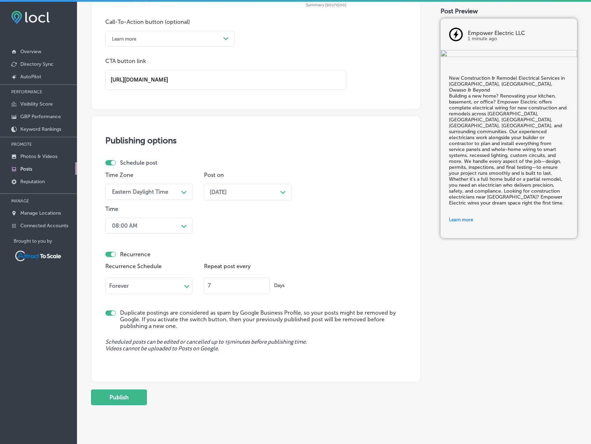
scroll to position [523, 0]
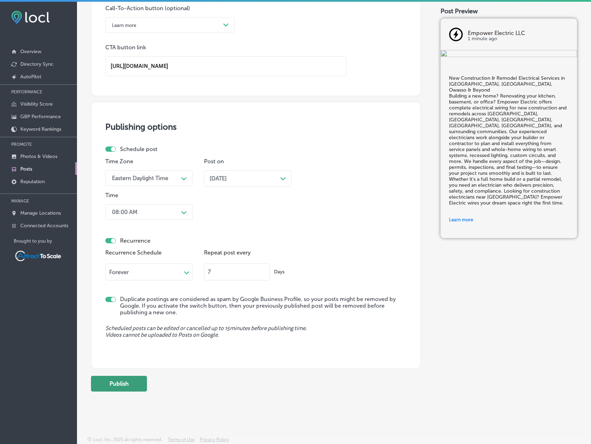
click at [139, 385] on button "Publish" at bounding box center [119, 384] width 56 height 16
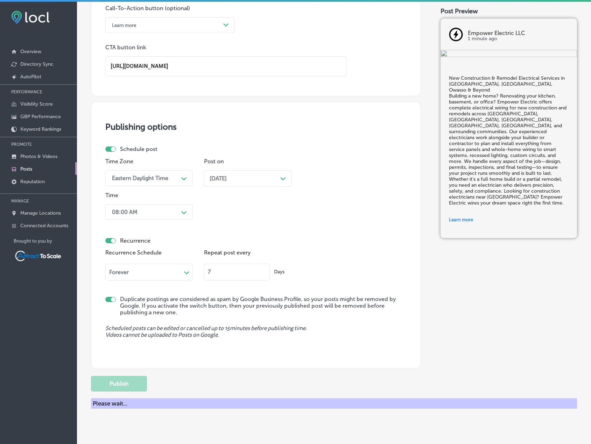
scroll to position [393, 0]
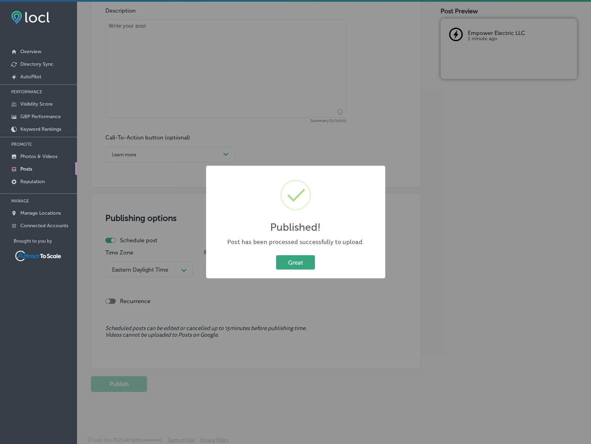
click at [293, 259] on button "Great" at bounding box center [295, 262] width 39 height 14
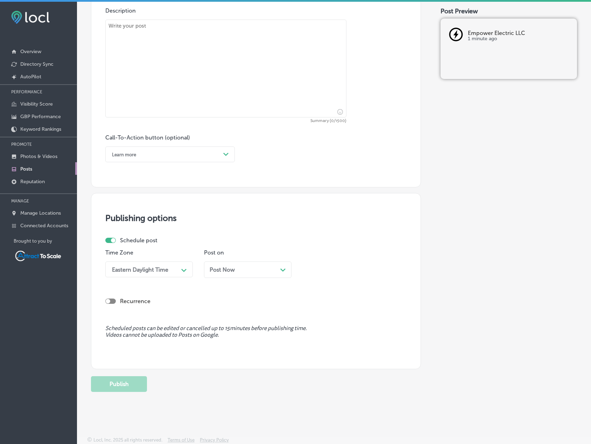
click at [249, 268] on div "Post Now Path Created with Sketch." at bounding box center [247, 269] width 76 height 7
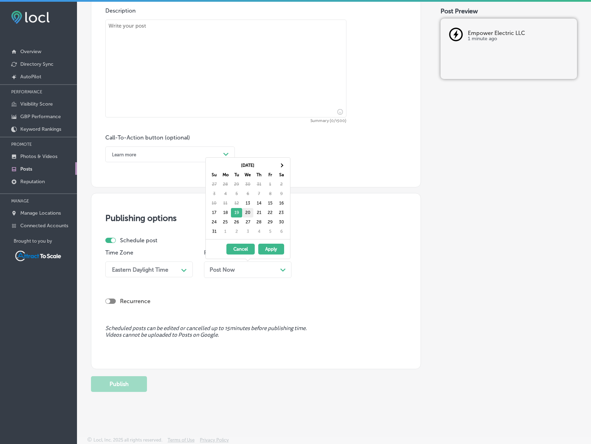
scroll to position [424, 0]
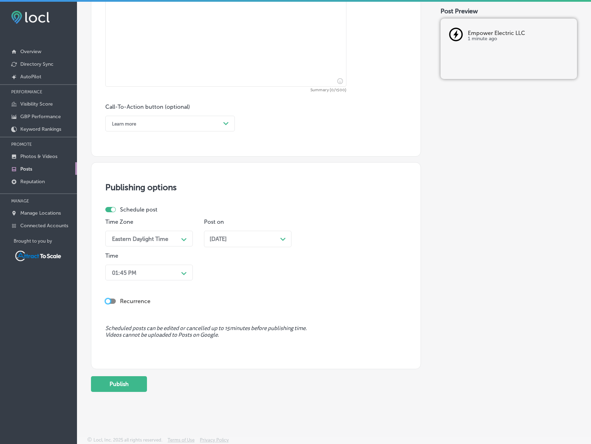
drag, startPoint x: 108, startPoint y: 300, endPoint x: 131, endPoint y: 300, distance: 22.7
click at [108, 300] on div at bounding box center [108, 301] width 5 height 5
checkbox input "true"
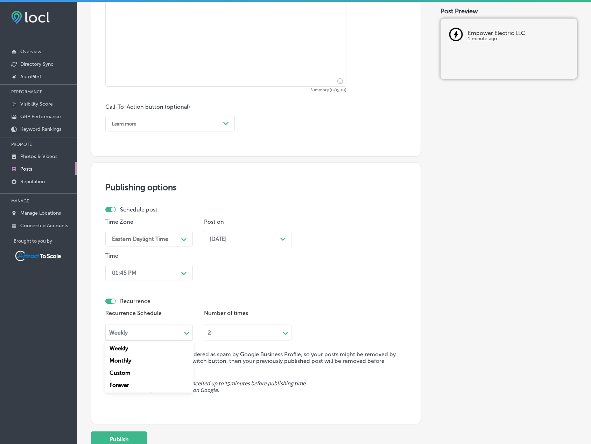
click at [151, 329] on div "Weekly" at bounding box center [144, 333] width 76 height 8
click at [126, 386] on div "Forever" at bounding box center [148, 385] width 87 height 12
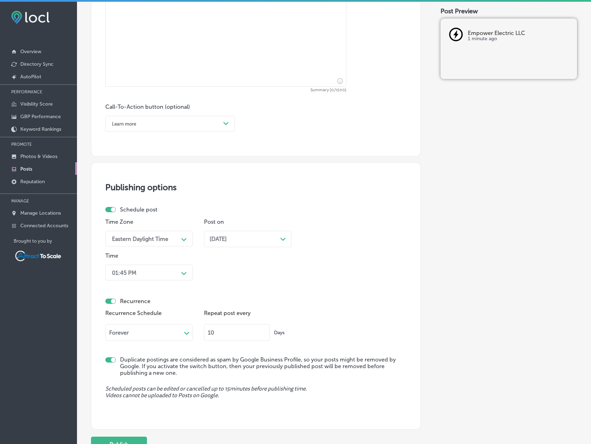
click at [229, 333] on input "10" at bounding box center [237, 332] width 66 height 17
type input "7"
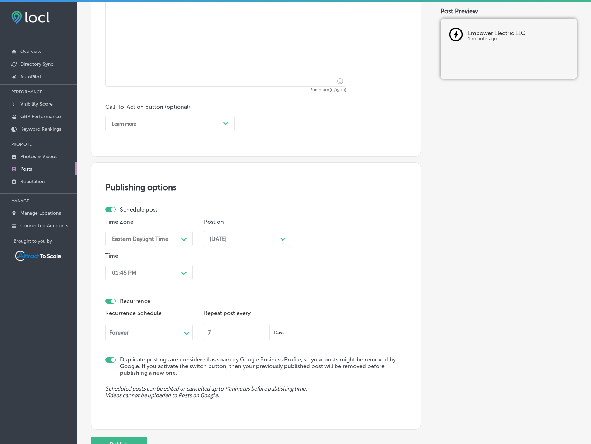
click at [279, 291] on div "Recurrence Recurrence Schedule Forever Path Created with Sketch. Repeat post ev…" at bounding box center [255, 314] width 301 height 63
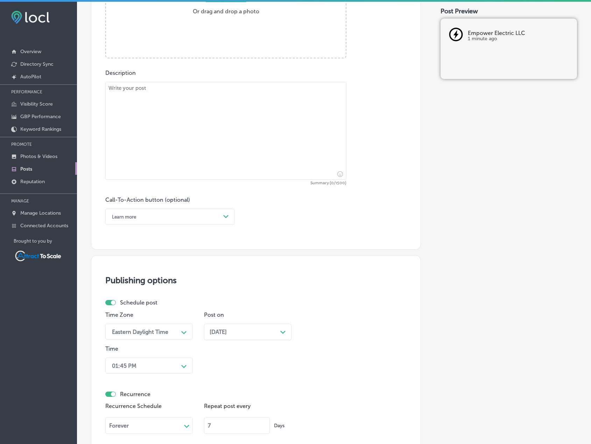
scroll to position [319, 0]
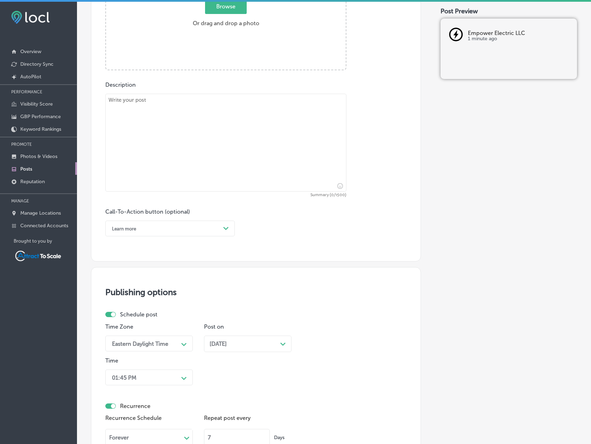
click at [195, 235] on div "Learn more Path Created with Sketch." at bounding box center [169, 229] width 129 height 16
click at [133, 292] on div "Learn more" at bounding box center [169, 293] width 129 height 12
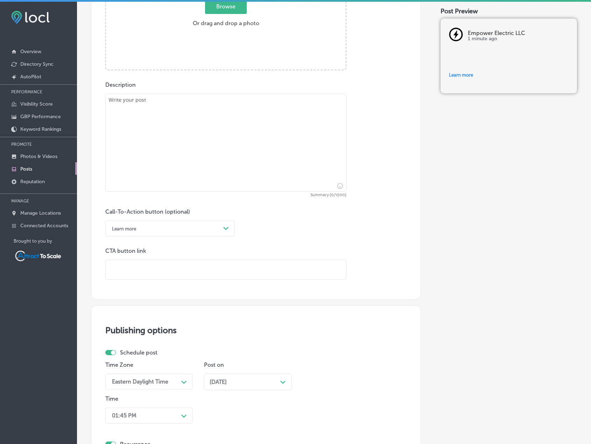
click at [138, 270] on input "text" at bounding box center [226, 269] width 240 height 19
paste input "New Construction & Remodel Electrical Services in Broken Arrow, Tulsa, Owasso &…"
type input "New Construction & Remodel Electrical Services in Broken Arrow, Tulsa, Owasso &…"
click at [150, 267] on input "New Construction & Remodel Electrical Services in Broken Arrow, Tulsa, Owasso &…" at bounding box center [226, 269] width 240 height 19
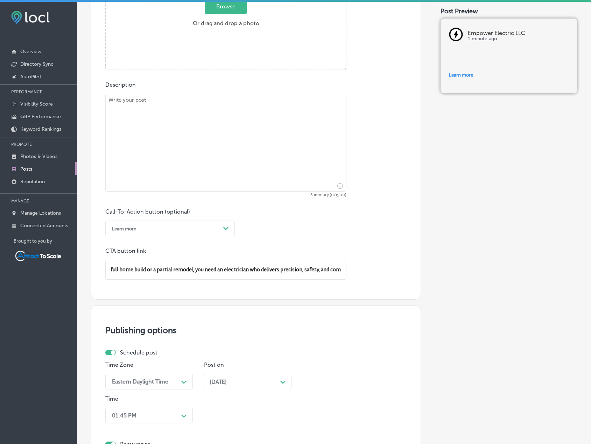
click at [150, 267] on input "New Construction & Remodel Electrical Services in Broken Arrow, Tulsa, Owasso &…" at bounding box center [226, 269] width 240 height 19
paste input "https://empowerelectricba.com/"
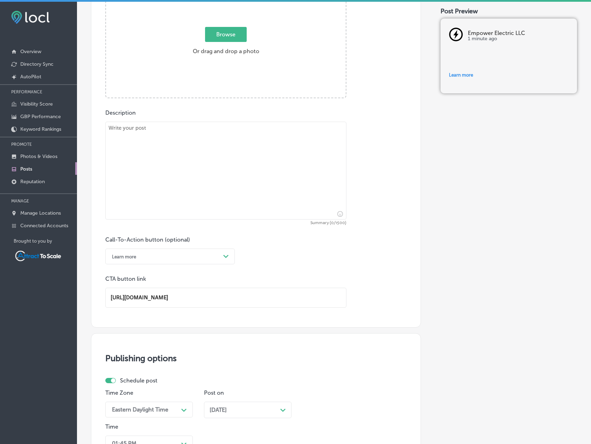
scroll to position [284, 0]
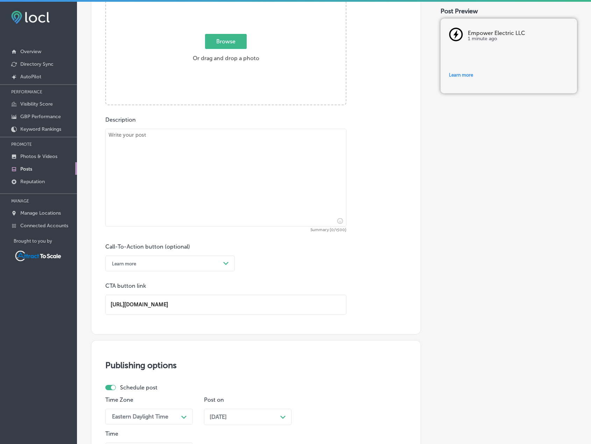
type input "https://empowerelectricba.com/"
drag, startPoint x: 333, startPoint y: 189, endPoint x: 328, endPoint y: 187, distance: 5.0
click at [333, 189] on textarea at bounding box center [225, 178] width 241 height 98
paste textarea "Why Homeowners Across Tulsa & Broken Arrow Trust Empower Electric When it comes…"
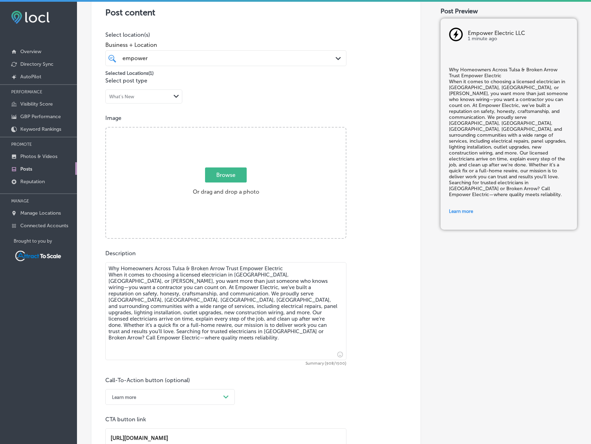
scroll to position [144, 0]
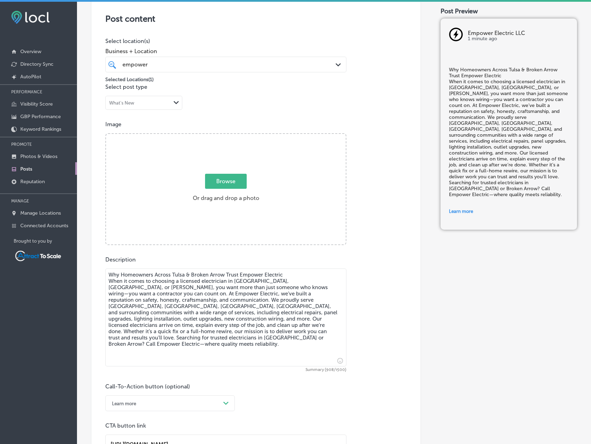
type textarea "Why Homeowners Across Tulsa & Broken Arrow Trust Empower Electric When it comes…"
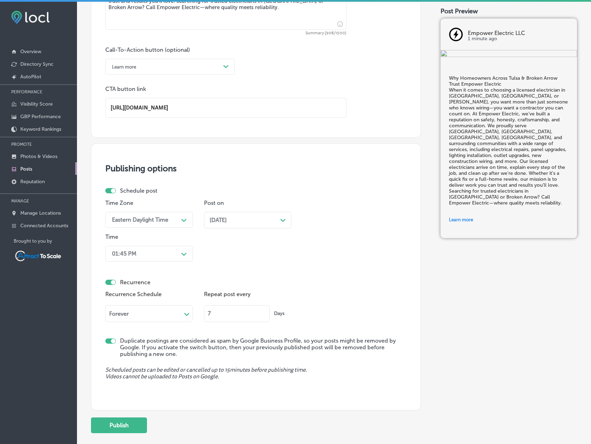
scroll to position [488, 0]
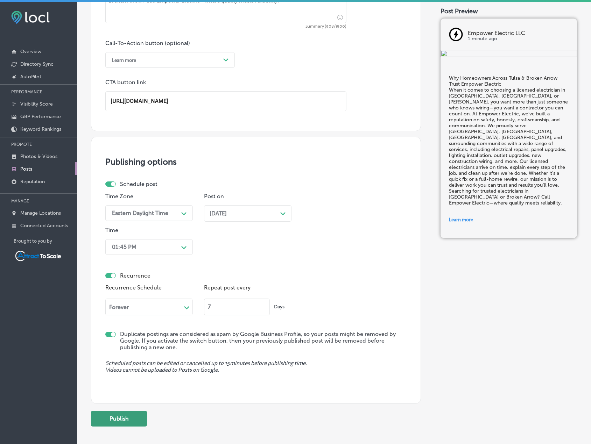
click at [131, 416] on button "Publish" at bounding box center [119, 419] width 56 height 16
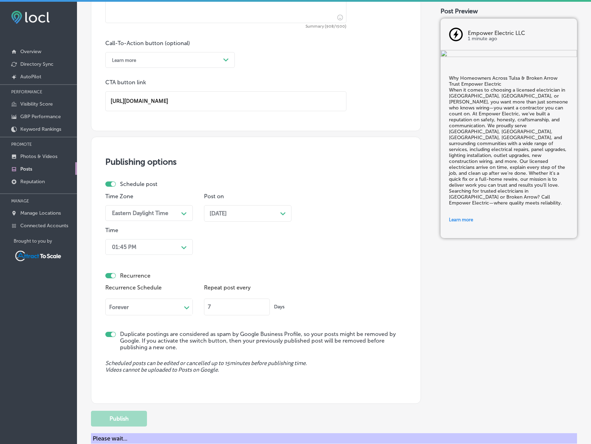
checkbox input "false"
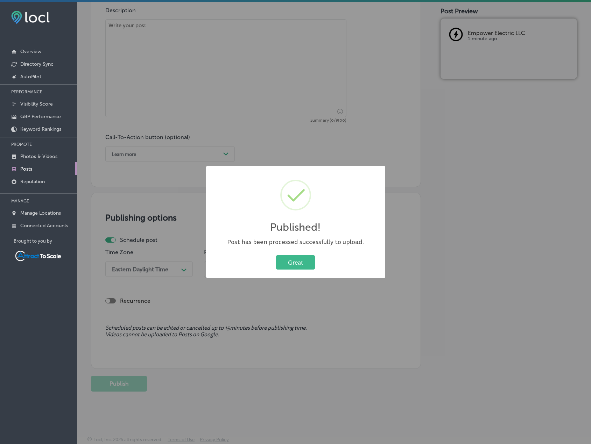
scroll to position [393, 0]
click at [287, 265] on button "Great" at bounding box center [295, 262] width 39 height 14
